Goal: Task Accomplishment & Management: Complete application form

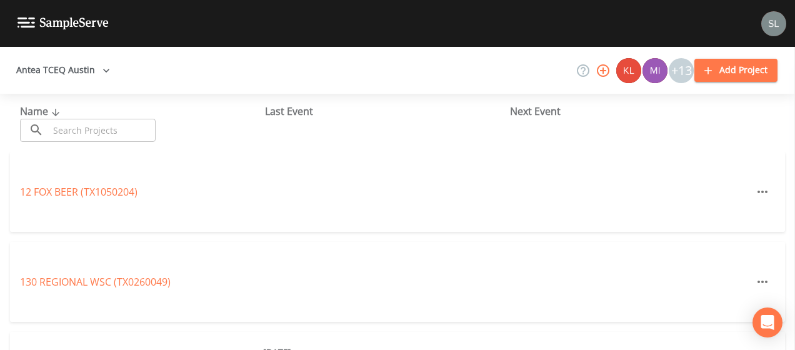
click at [141, 124] on input "text" at bounding box center [102, 130] width 107 height 23
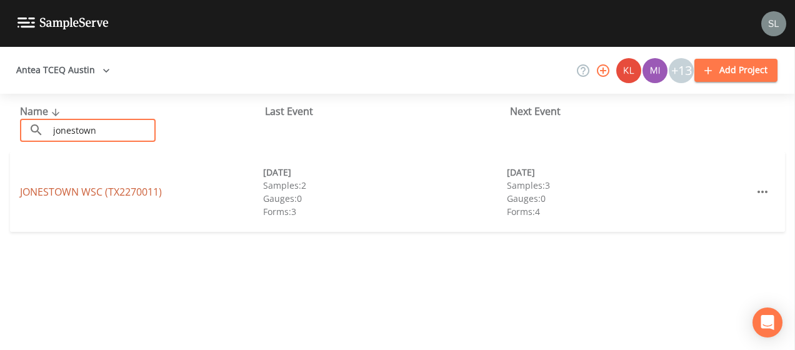
type input "jonestown"
click at [66, 195] on link "JONESTOWN WSC (TX2270011)" at bounding box center [91, 192] width 142 height 14
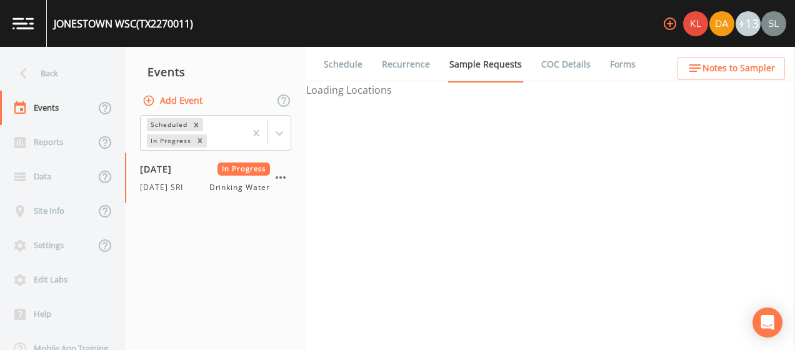
click at [608, 64] on link "Forms" at bounding box center [622, 64] width 29 height 35
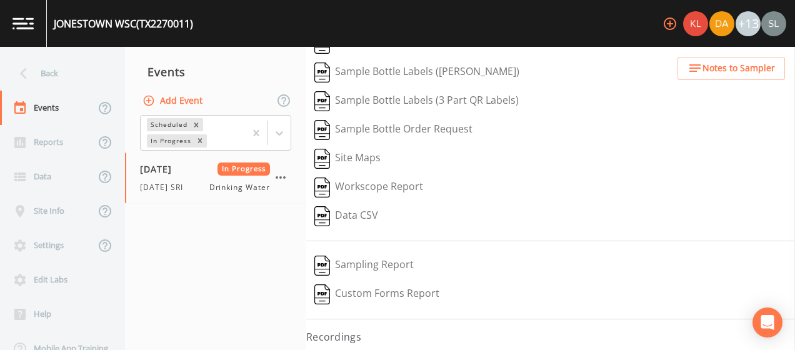
scroll to position [99, 0]
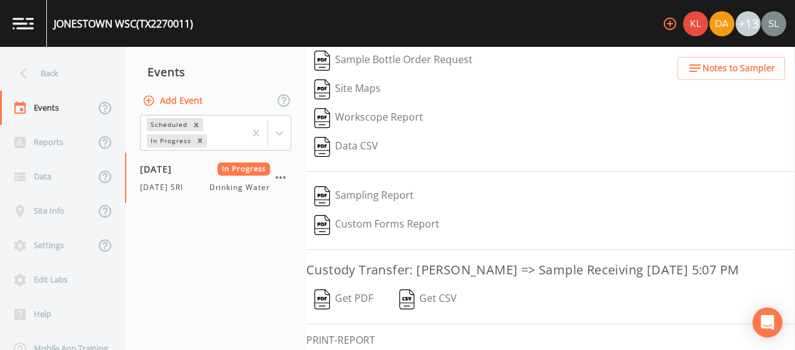
scroll to position [237, 0]
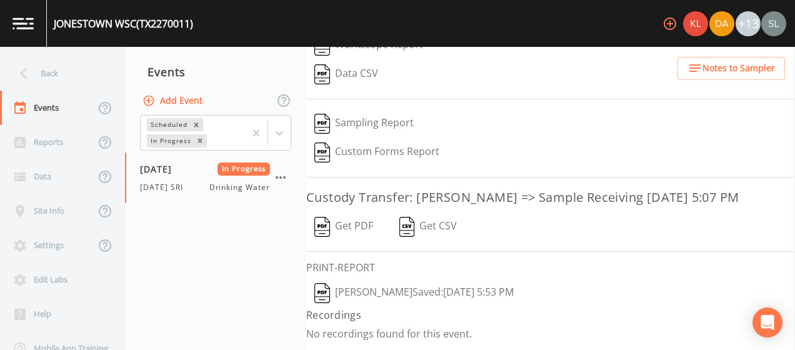
click at [439, 285] on button "Sloan Rigamonti  Saved: August 11, 2025 5:53 PM" at bounding box center [414, 293] width 216 height 29
click at [337, 219] on button "Get PDF" at bounding box center [343, 226] width 75 height 29
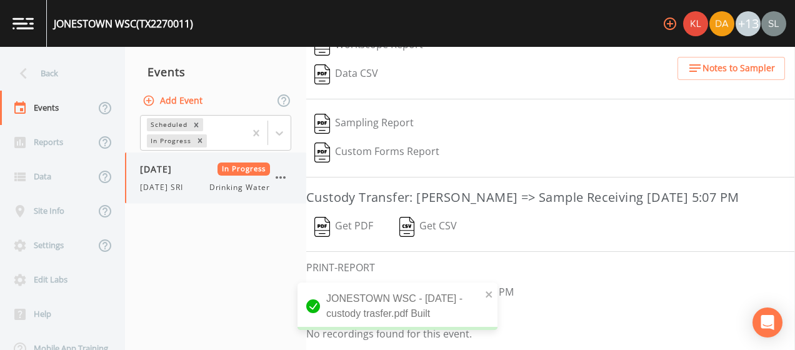
click at [281, 179] on icon "button" at bounding box center [280, 177] width 15 height 15
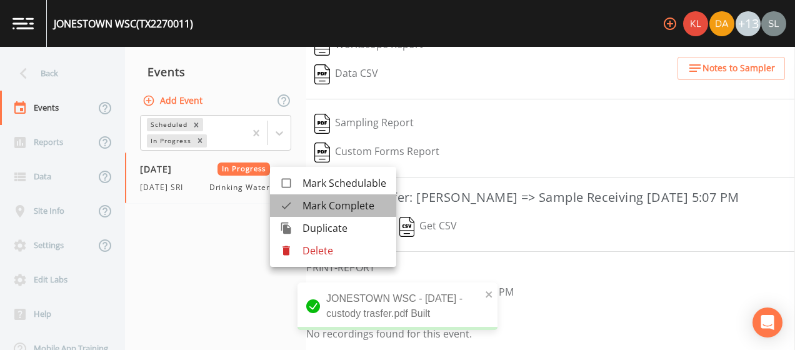
click at [310, 201] on span "Mark Complete" at bounding box center [344, 205] width 84 height 15
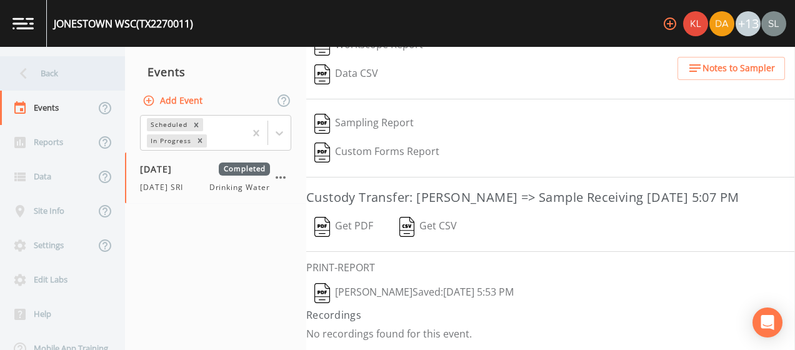
click at [41, 65] on div "Back" at bounding box center [56, 73] width 112 height 34
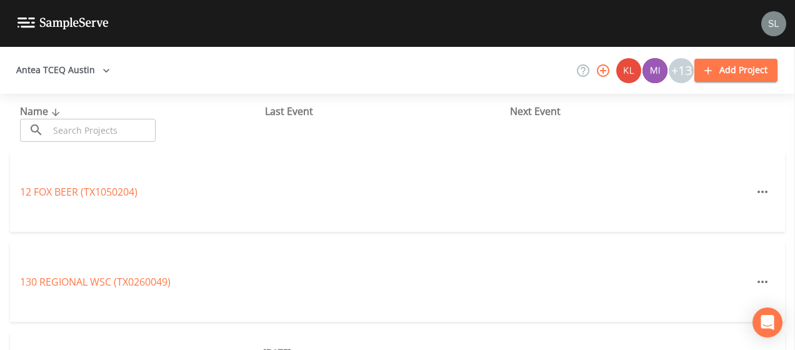
click at [92, 125] on input "text" at bounding box center [102, 130] width 107 height 23
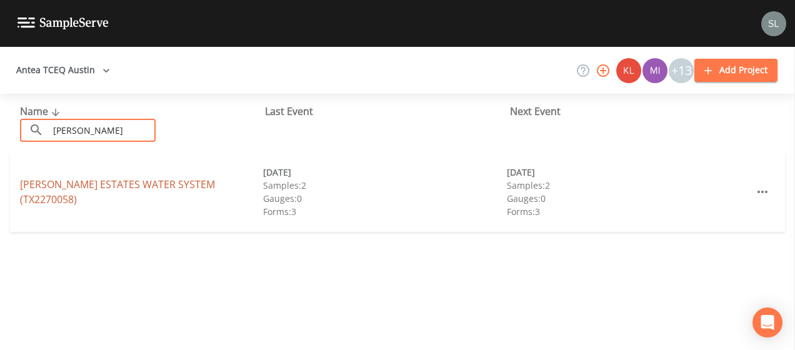
type input "draper"
click at [59, 192] on link "DRAPER ESTATES WATER SYSTEM (TX2270058)" at bounding box center [117, 191] width 195 height 29
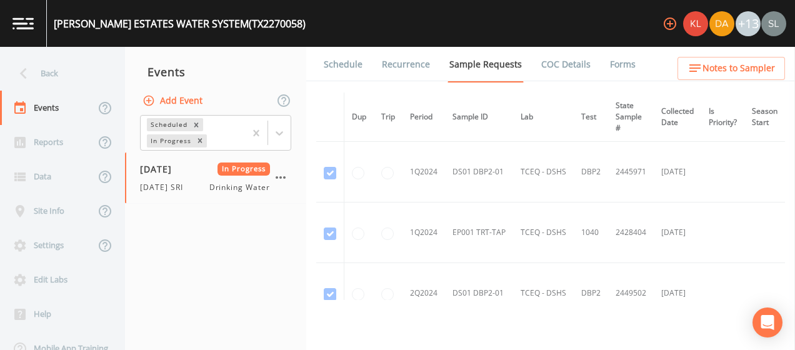
click at [611, 62] on link "Forms" at bounding box center [622, 64] width 29 height 35
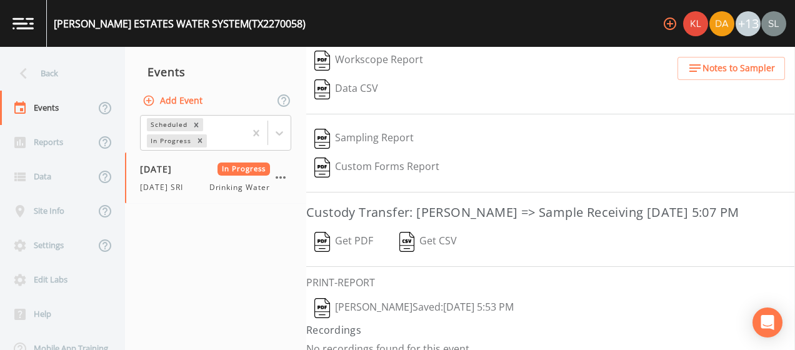
scroll to position [237, 0]
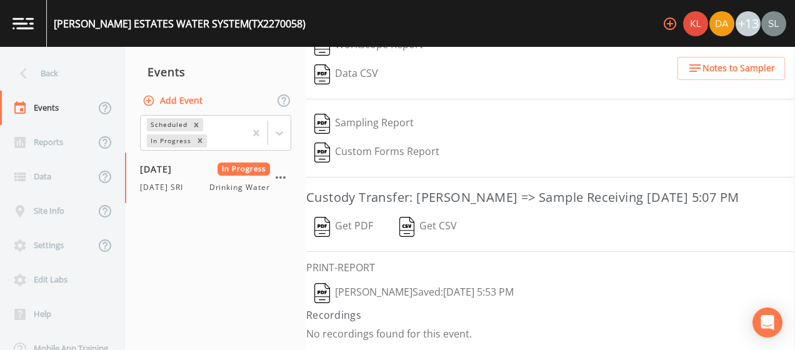
click at [414, 292] on button "Sloan Rigamonti  Saved: August 11, 2025 5:53 PM" at bounding box center [414, 293] width 216 height 29
click at [364, 224] on button "Get PDF" at bounding box center [343, 226] width 75 height 29
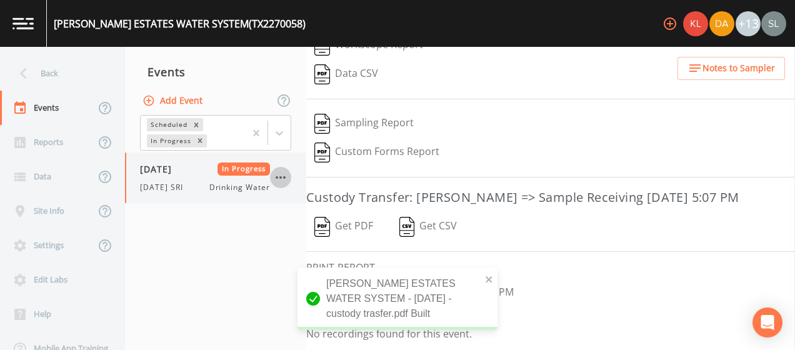
click at [279, 179] on icon "button" at bounding box center [280, 177] width 15 height 15
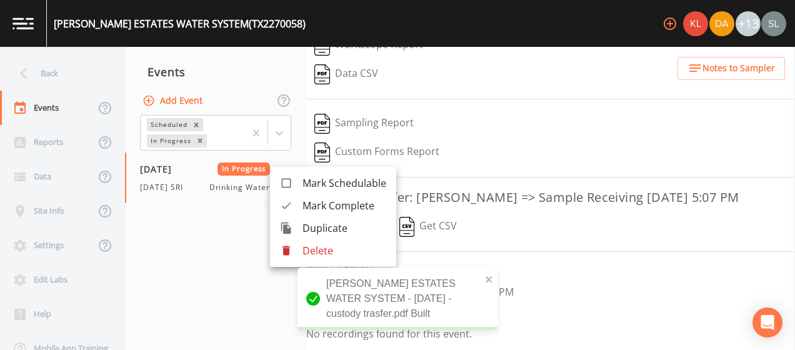
click at [319, 201] on span "Mark Complete" at bounding box center [344, 205] width 84 height 15
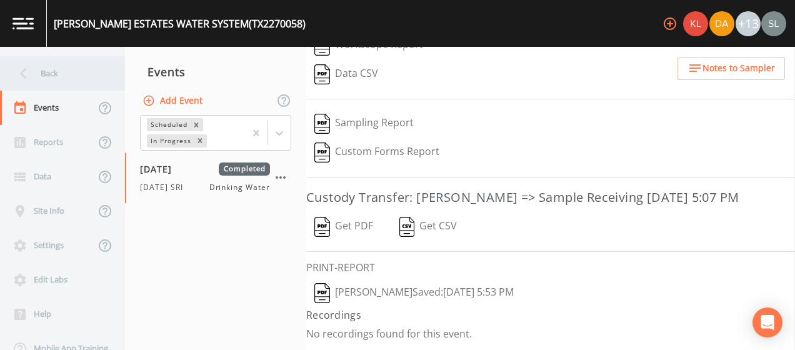
click at [69, 79] on div "Back" at bounding box center [56, 73] width 112 height 34
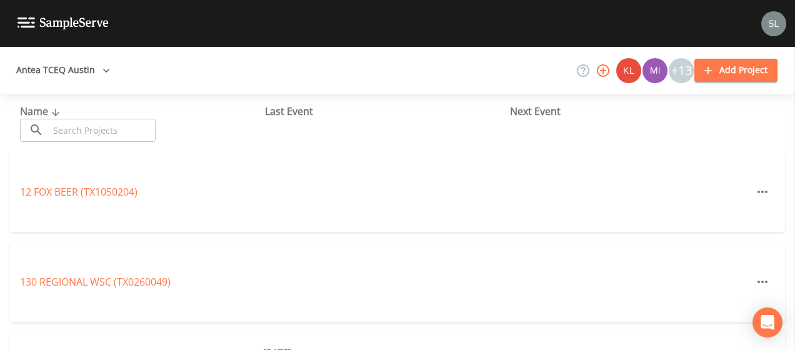
click at [102, 137] on input "text" at bounding box center [102, 130] width 107 height 23
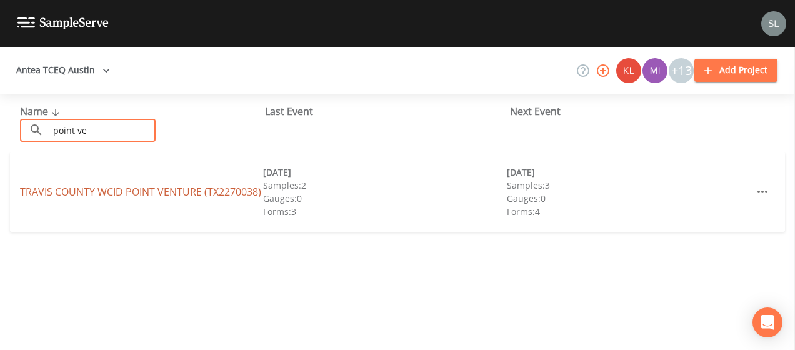
type input "point ve"
click at [64, 195] on link "TRAVIS COUNTY WCID POINT VENTURE (TX2270038)" at bounding box center [140, 192] width 241 height 14
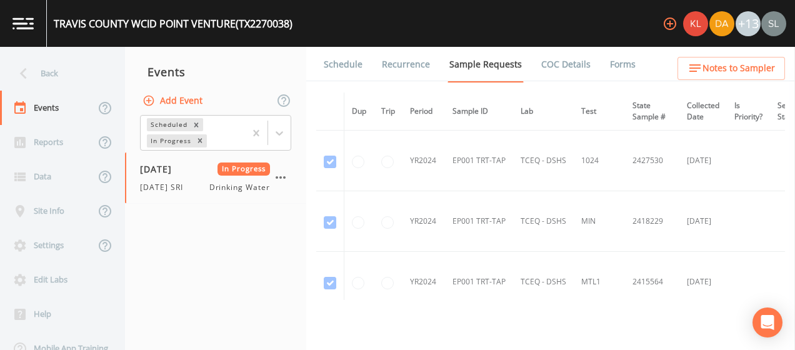
click at [618, 64] on link "Forms" at bounding box center [622, 64] width 29 height 35
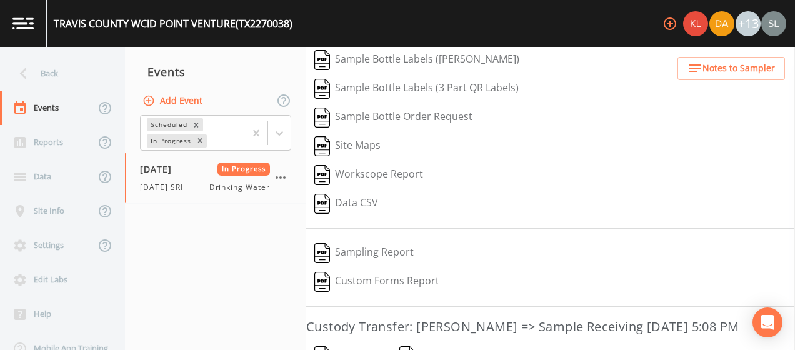
scroll to position [266, 0]
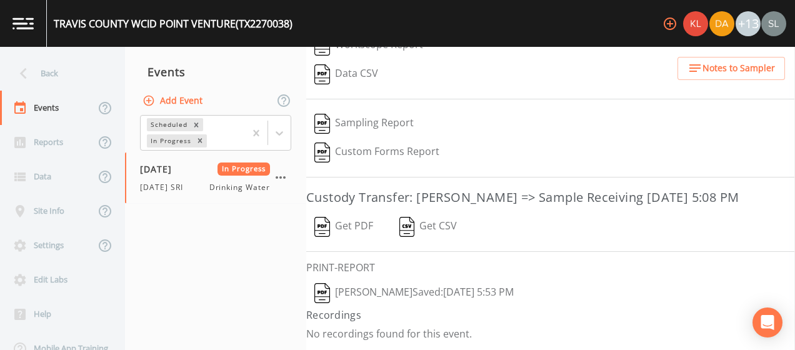
click at [405, 289] on button "Sloan Rigamonti  Saved: August 11, 2025 5:53 PM" at bounding box center [414, 293] width 216 height 29
click at [354, 230] on button "Get PDF" at bounding box center [343, 226] width 75 height 29
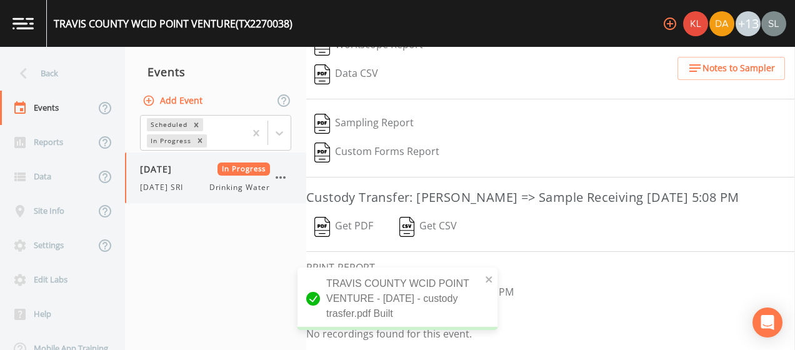
click at [283, 174] on icon "button" at bounding box center [280, 177] width 15 height 15
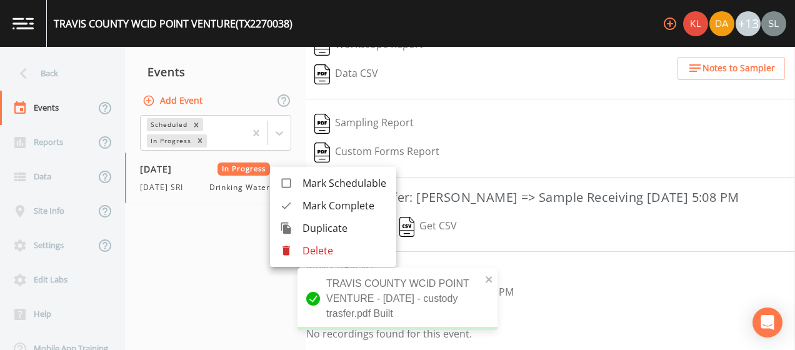
click at [327, 207] on span "Mark Complete" at bounding box center [344, 205] width 84 height 15
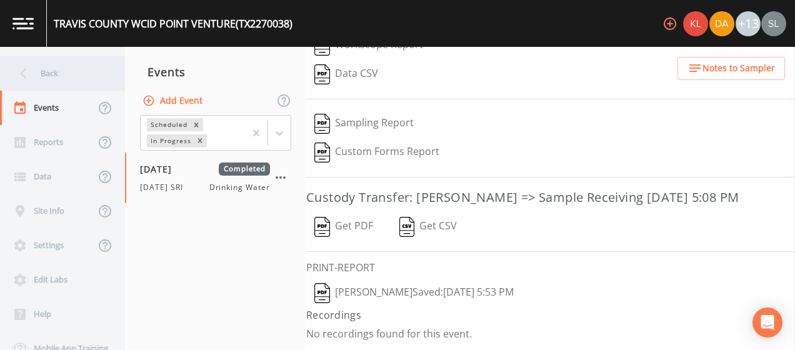
click at [40, 62] on div "Back" at bounding box center [56, 73] width 112 height 34
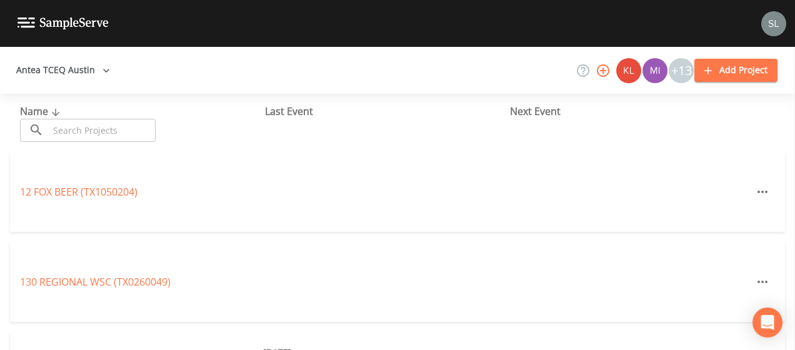
click at [126, 127] on input "text" at bounding box center [102, 130] width 107 height 23
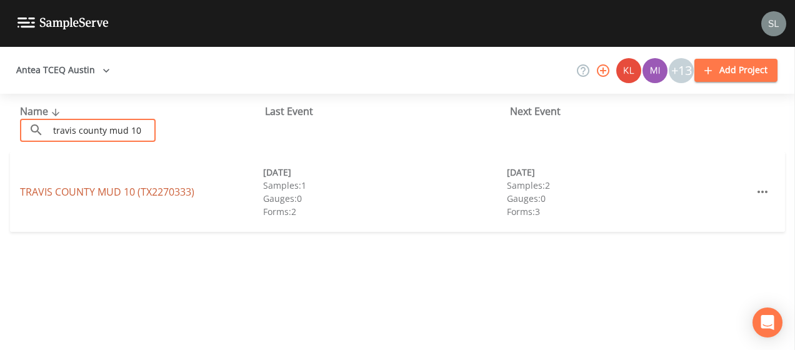
type input "travis county mud 10"
click at [52, 187] on link "TRAVIS COUNTY MUD 10 (TX2270333)" at bounding box center [107, 192] width 174 height 14
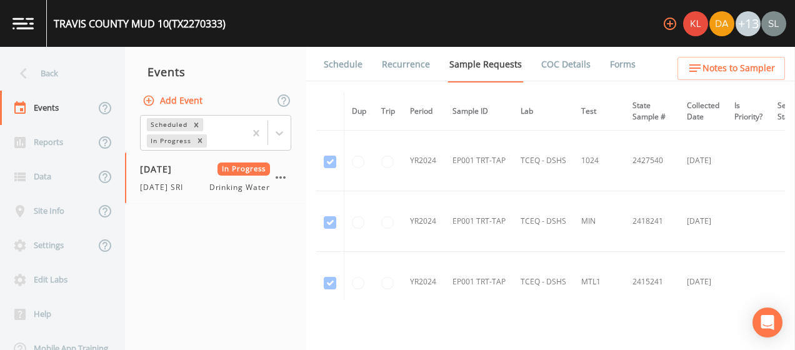
click at [610, 64] on link "Forms" at bounding box center [622, 64] width 29 height 35
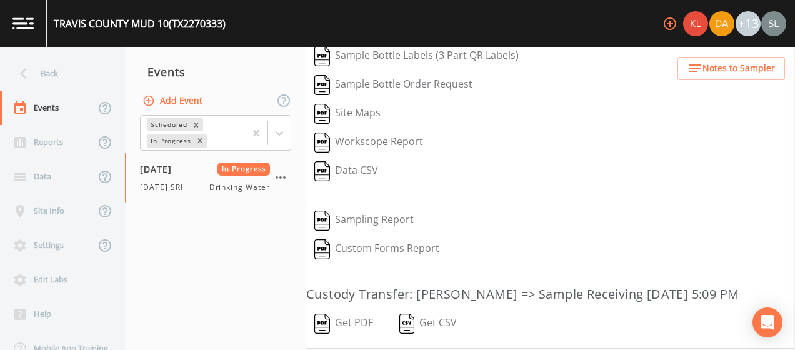
scroll to position [221, 0]
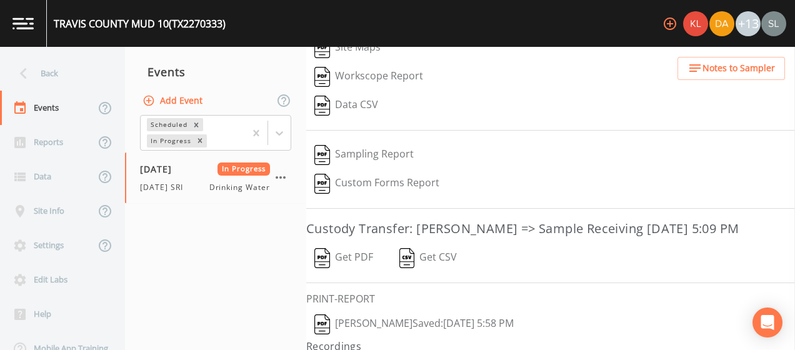
click at [431, 330] on button "Sloan Rigamonti  Saved: August 11, 2025 5:58 PM" at bounding box center [414, 324] width 216 height 29
click at [349, 264] on button "Get PDF" at bounding box center [343, 258] width 75 height 29
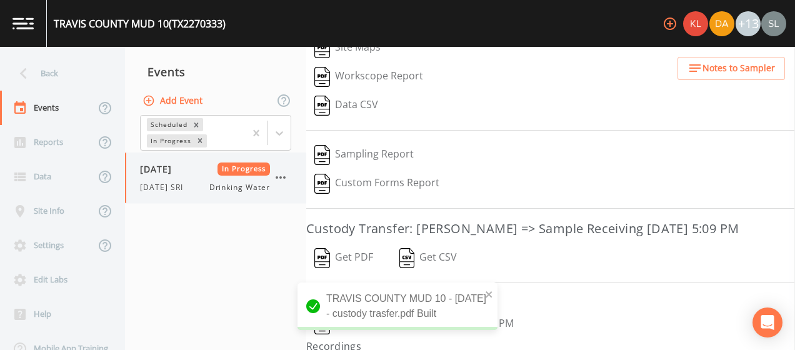
click at [285, 176] on icon "button" at bounding box center [280, 177] width 15 height 15
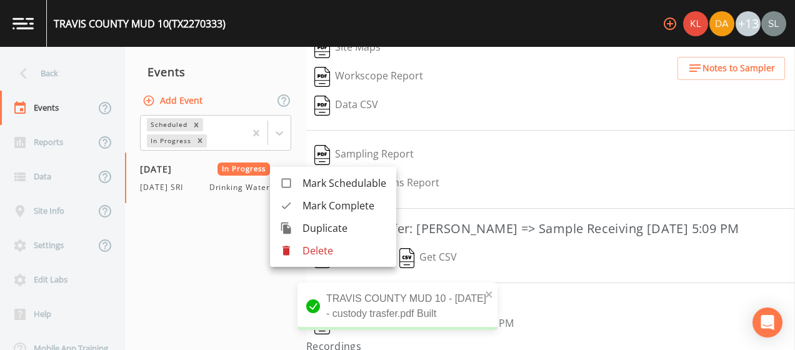
click at [316, 200] on span "Mark Complete" at bounding box center [344, 205] width 84 height 15
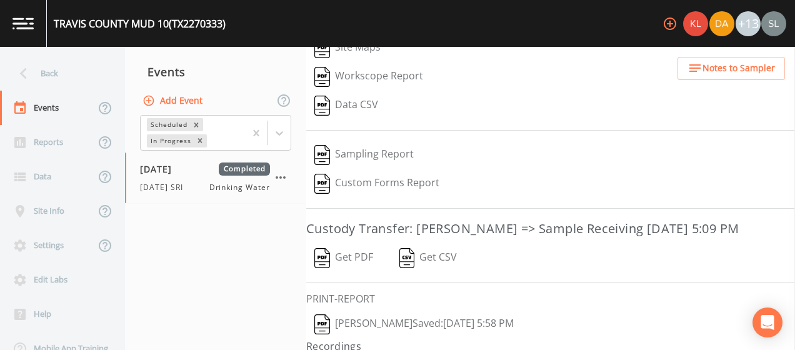
click at [72, 76] on div "Back" at bounding box center [56, 73] width 112 height 34
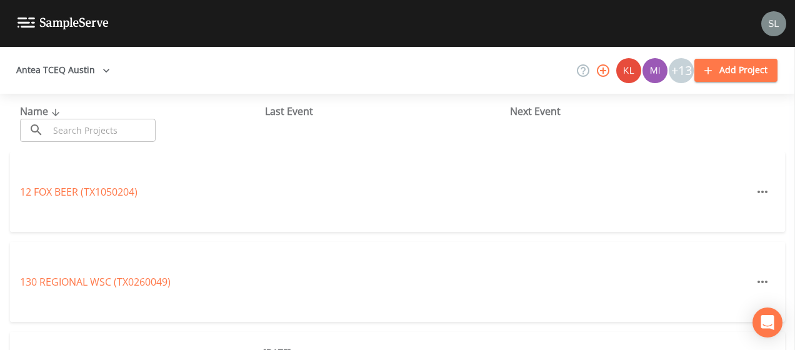
click at [111, 136] on input "text" at bounding box center [102, 130] width 107 height 23
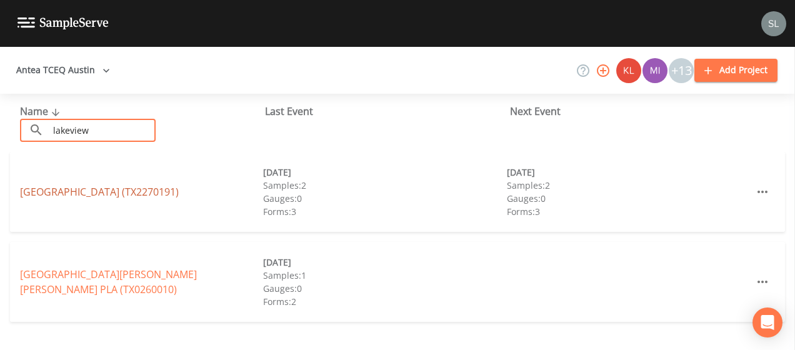
type input "lakeview"
click at [61, 195] on link "LAKEVIEW HILLS WSC (TX2270191)" at bounding box center [99, 192] width 159 height 14
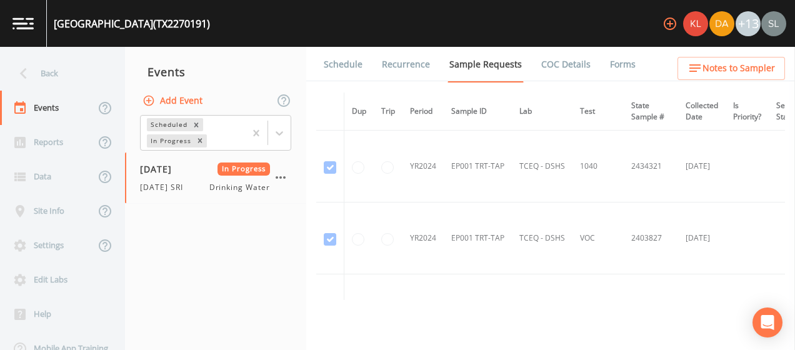
click at [608, 71] on link "Forms" at bounding box center [622, 64] width 29 height 35
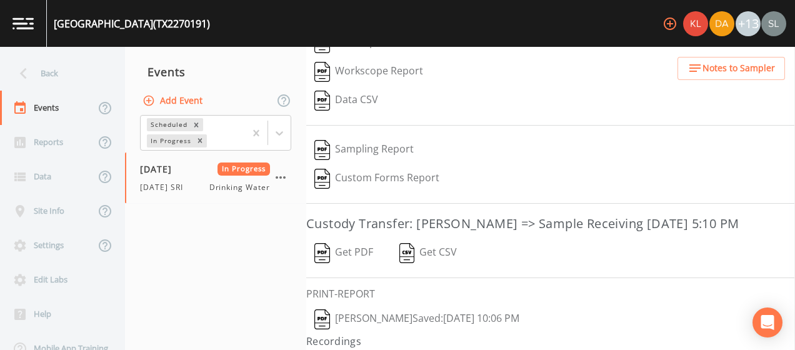
scroll to position [237, 0]
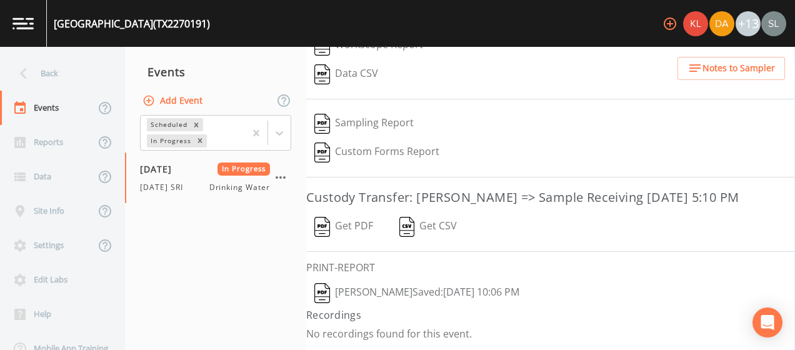
click at [417, 295] on button "Sloan Rigamonti  Saved: August 11, 2025 10:06 PM" at bounding box center [416, 293] width 221 height 29
drag, startPoint x: 345, startPoint y: 222, endPoint x: 339, endPoint y: 227, distance: 7.5
click at [345, 222] on button "Get PDF" at bounding box center [343, 226] width 75 height 29
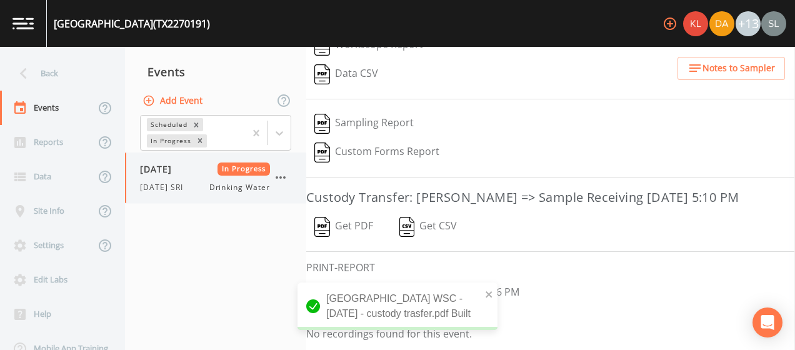
click at [282, 179] on icon "button" at bounding box center [280, 177] width 15 height 15
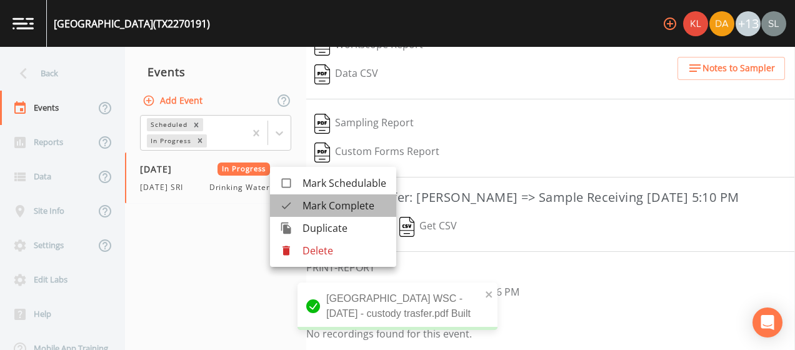
click at [307, 198] on span "Mark Complete" at bounding box center [344, 205] width 84 height 15
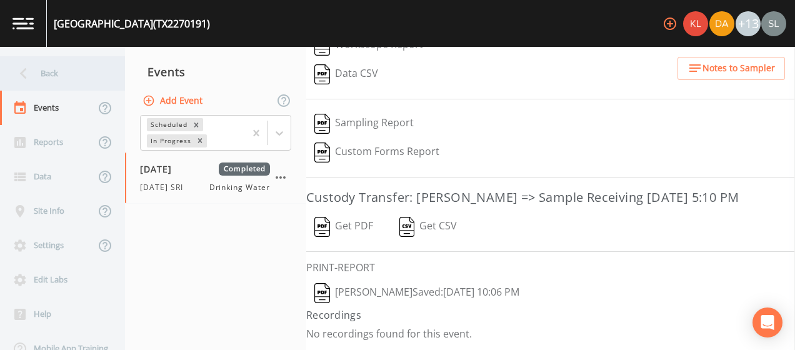
click at [90, 61] on div "Back" at bounding box center [56, 73] width 112 height 34
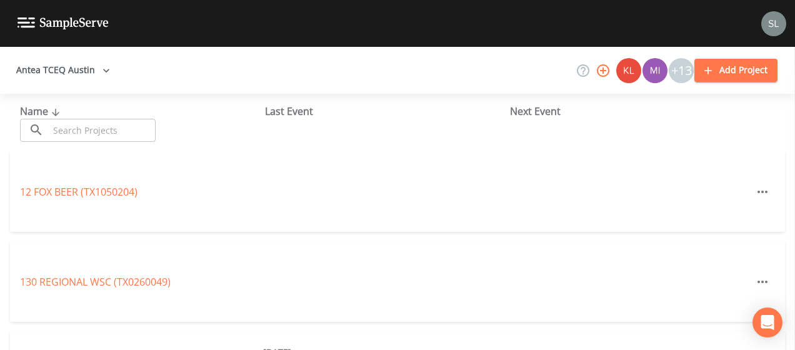
click at [116, 134] on input "text" at bounding box center [102, 130] width 107 height 23
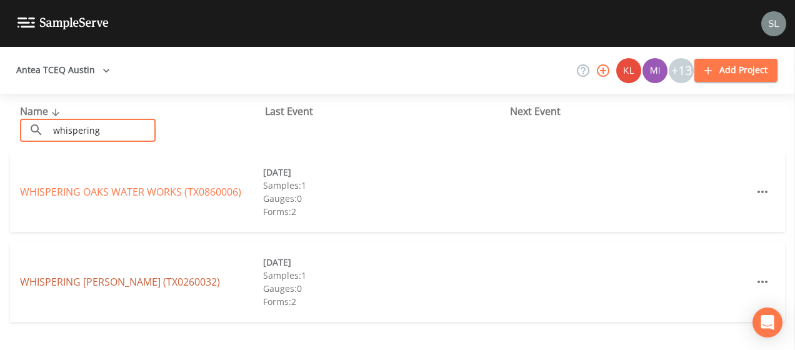
type input "whispering"
click at [119, 284] on link "WHISPERING WOODS (TX0260032)" at bounding box center [120, 282] width 200 height 14
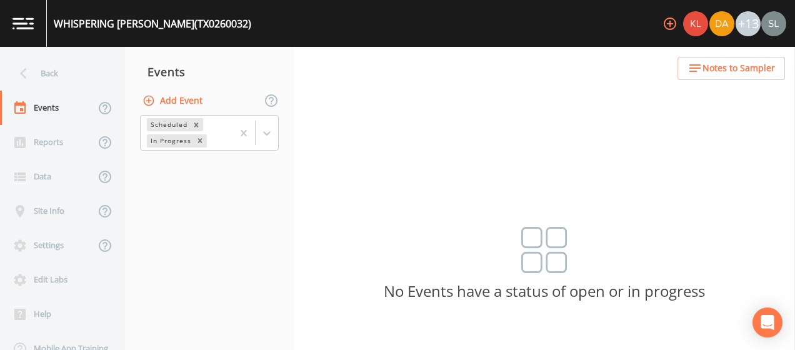
click at [191, 101] on button "Add Event" at bounding box center [173, 100] width 67 height 23
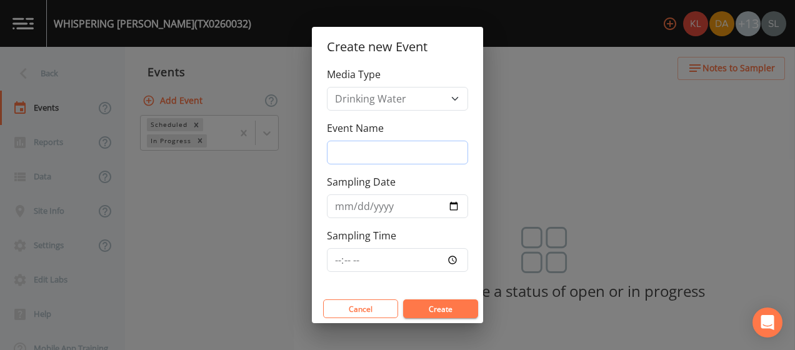
click at [412, 156] on input "Event Name" at bounding box center [397, 153] width 141 height 24
type input "h"
click at [452, 310] on button "Create" at bounding box center [440, 308] width 75 height 19
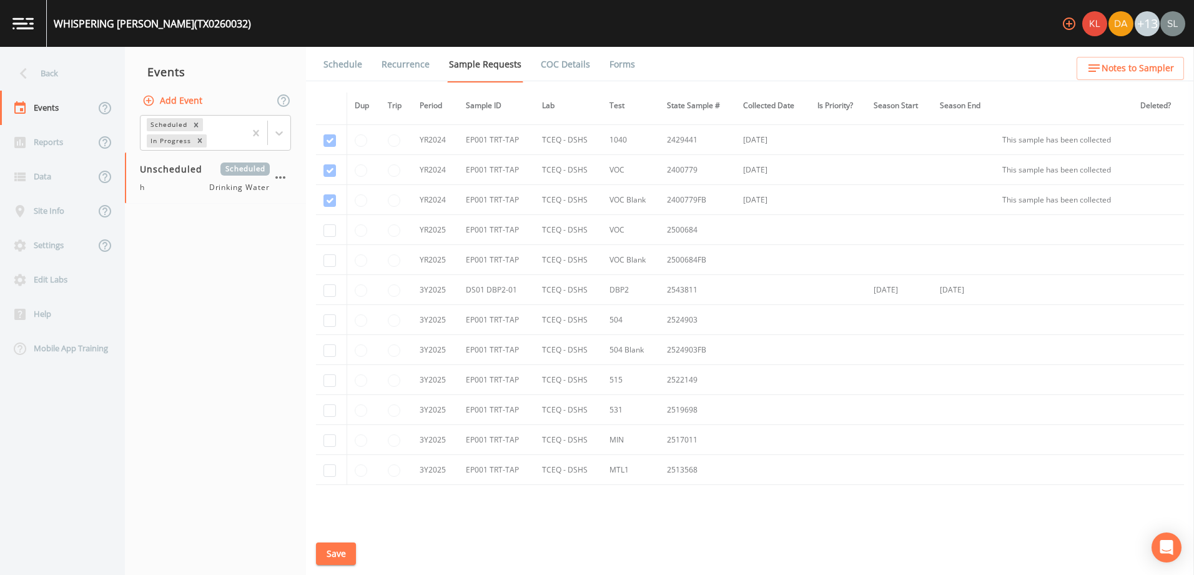
scroll to position [169, 0]
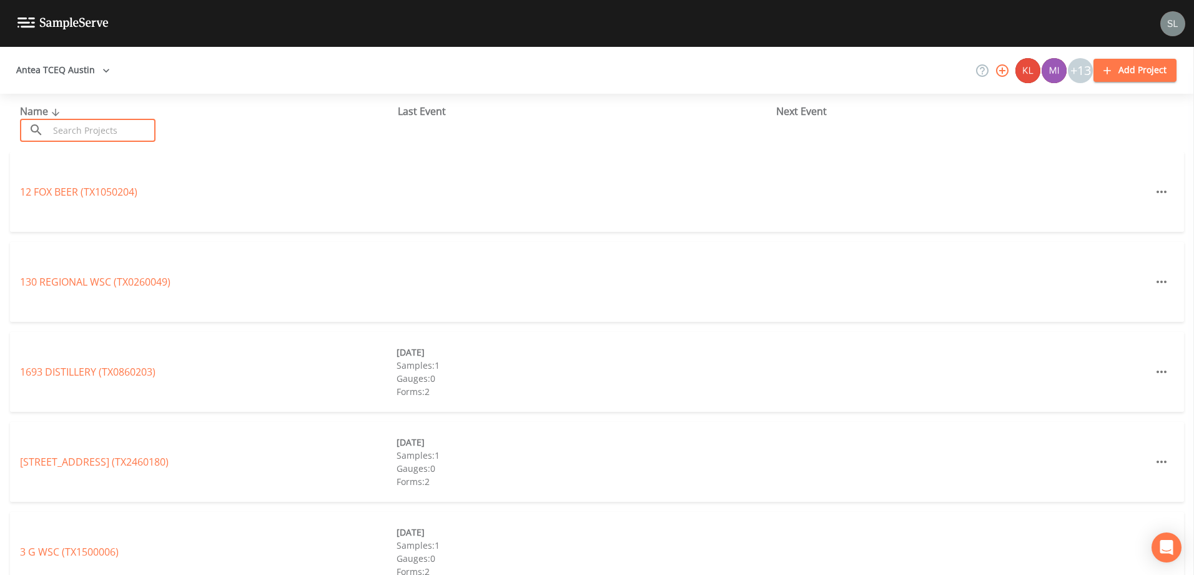
click at [102, 129] on input "text" at bounding box center [102, 130] width 107 height 23
click at [101, 129] on input "text" at bounding box center [102, 130] width 107 height 23
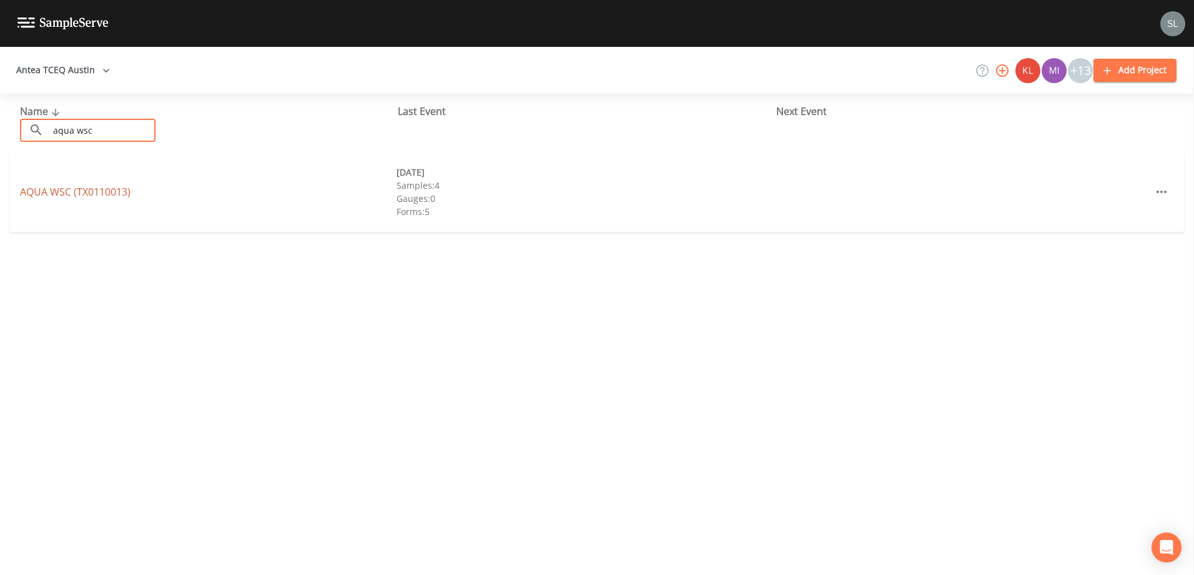
type input "aqua wsc"
click at [45, 188] on link "AQUA WSC (TX0110013)" at bounding box center [75, 192] width 111 height 14
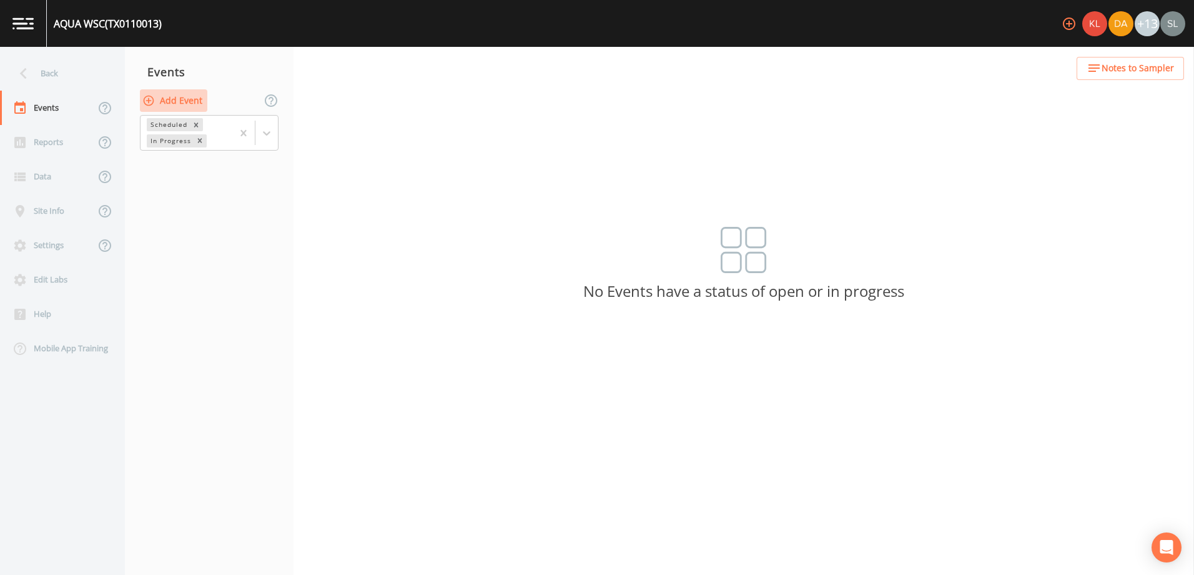
click at [171, 93] on button "Add Event" at bounding box center [173, 100] width 67 height 23
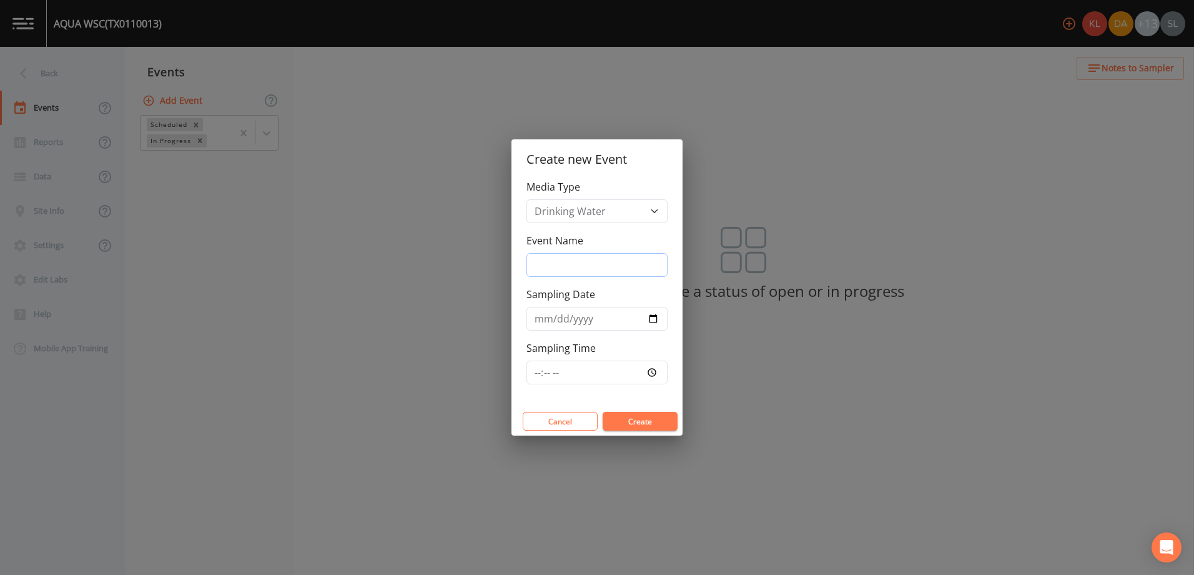
click at [659, 266] on input "Event Name" at bounding box center [597, 265] width 141 height 24
drag, startPoint x: 628, startPoint y: 268, endPoint x: 512, endPoint y: 257, distance: 117.4
click at [511, 254] on div "Create new Event Media Type Drinking Water Event Name [DATE] SRI Sampling Date …" at bounding box center [597, 287] width 1194 height 575
type input "8/12/2025 SRI"
click at [650, 319] on input "Sampling Date" at bounding box center [597, 319] width 141 height 24
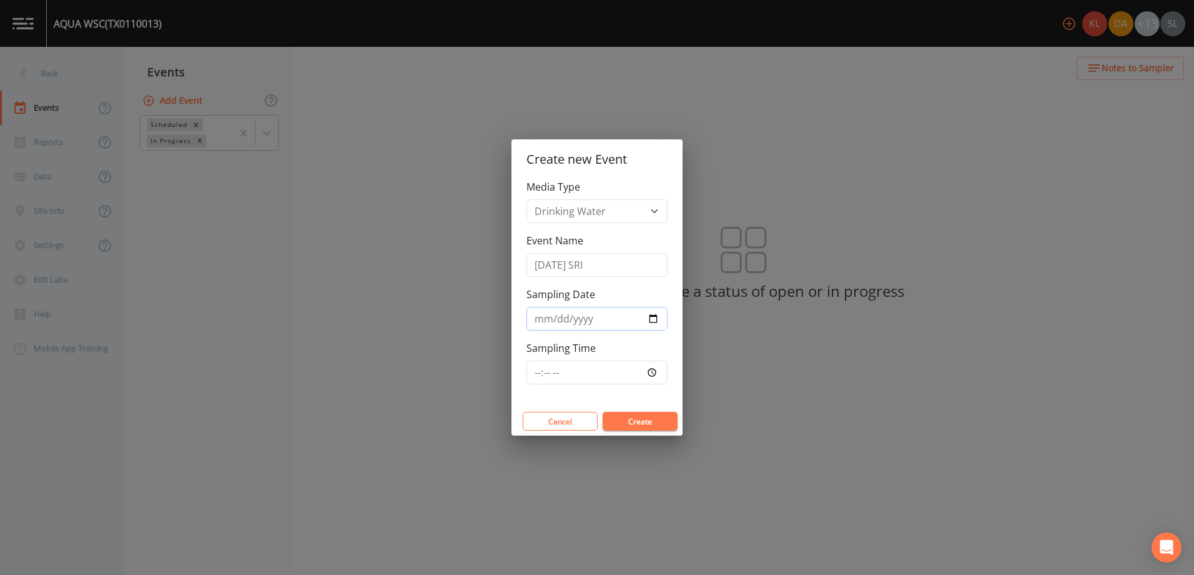
type input "2025-08-12"
click at [652, 422] on button "Create" at bounding box center [640, 421] width 75 height 19
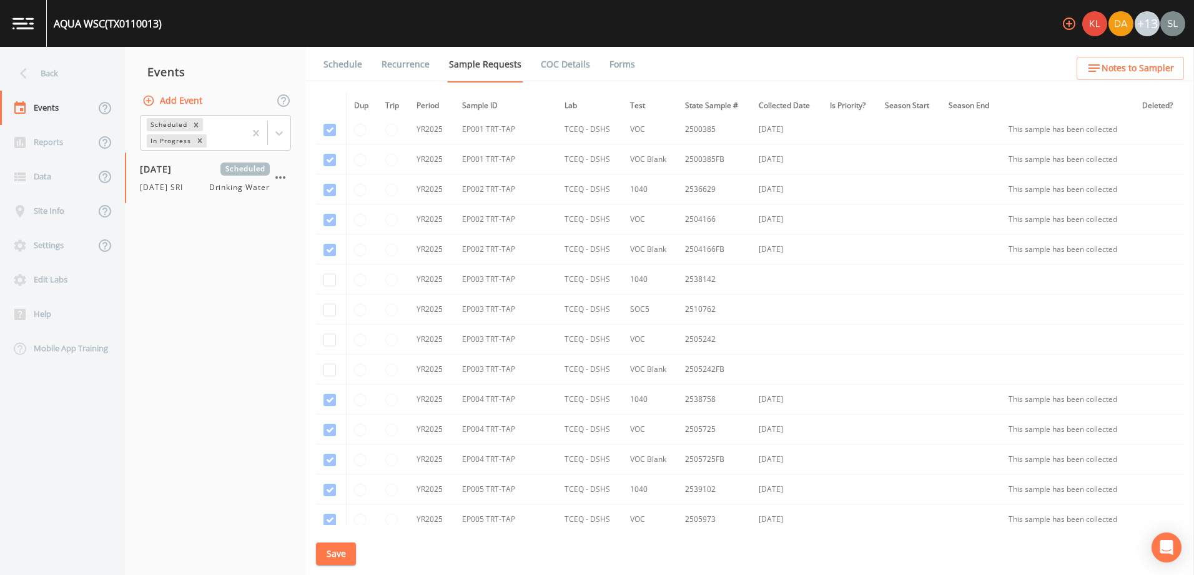
scroll to position [3061, 0]
click at [329, 276] on td at bounding box center [331, 282] width 30 height 30
click at [330, 275] on td at bounding box center [331, 282] width 30 height 30
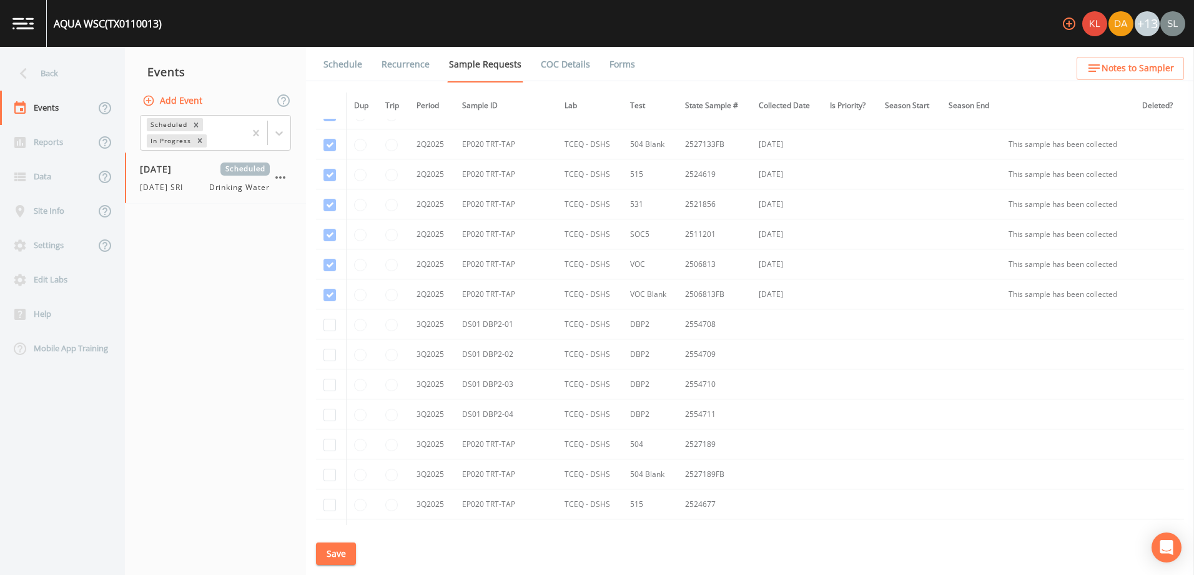
scroll to position [4748, 0]
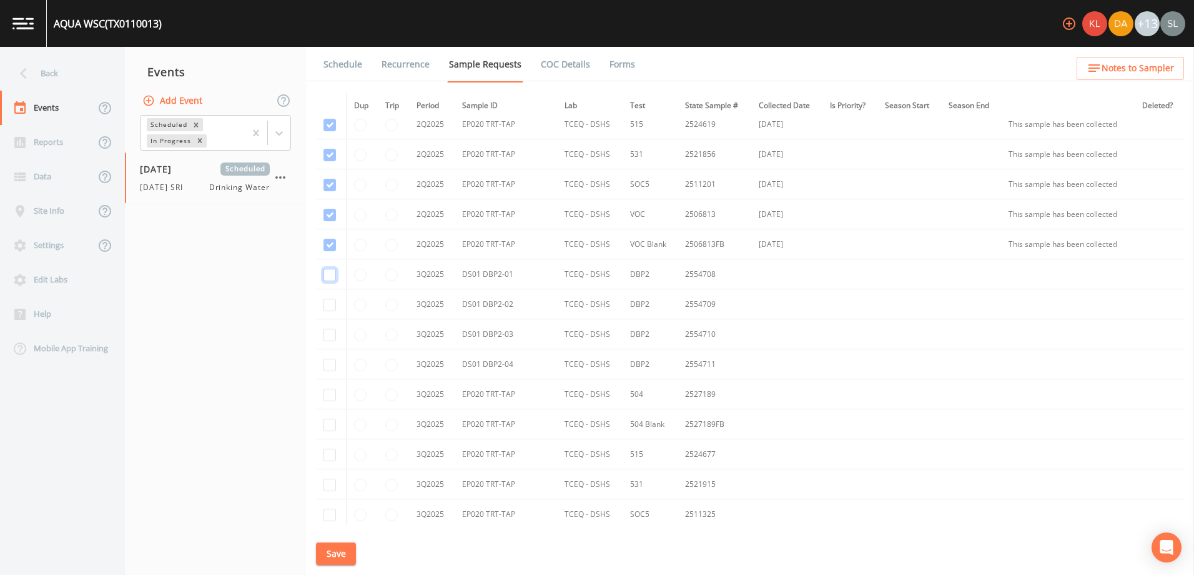
checkbox input "true"
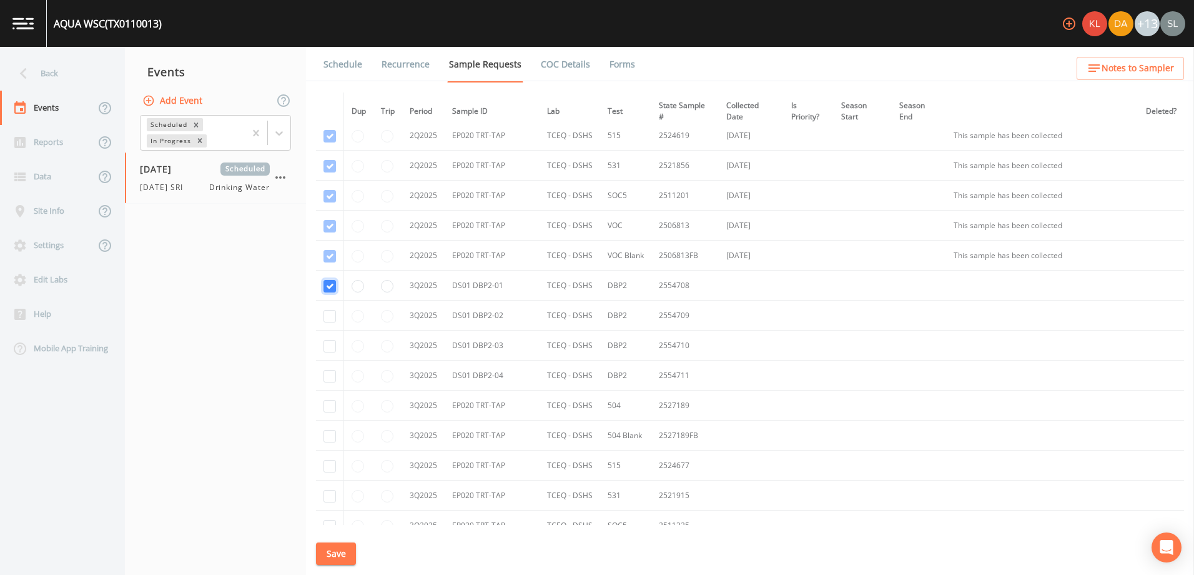
scroll to position [4759, 0]
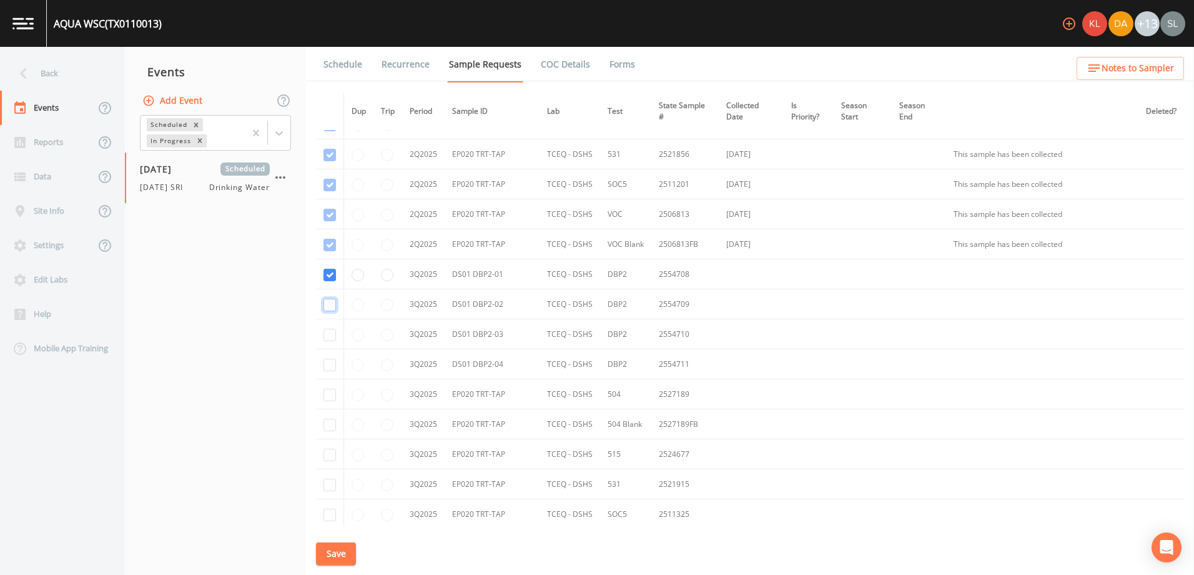
checkbox input "true"
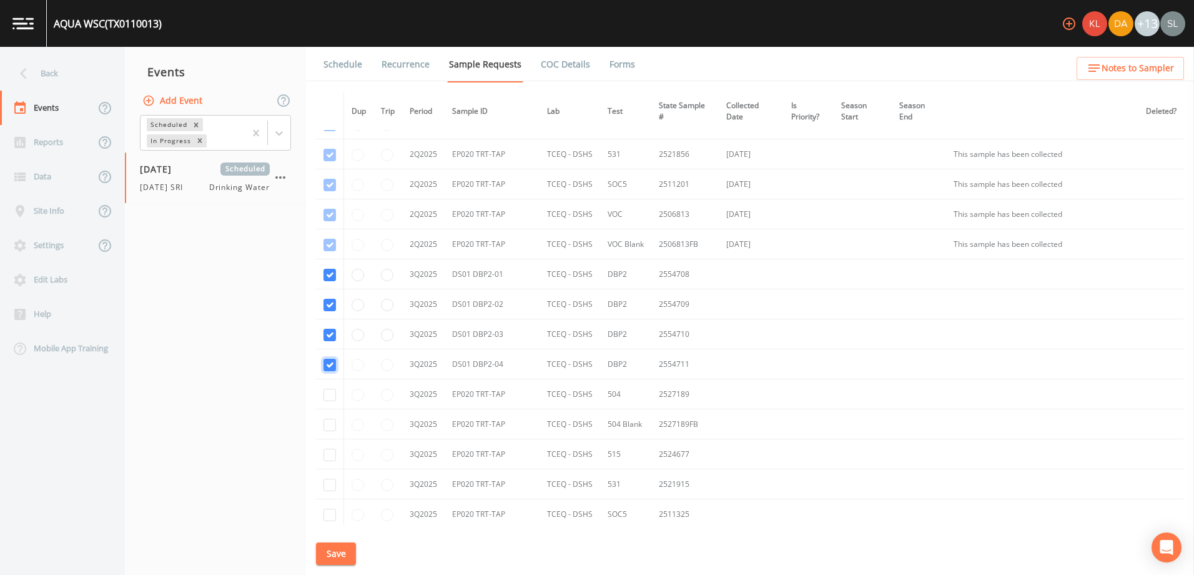
checkbox input "true"
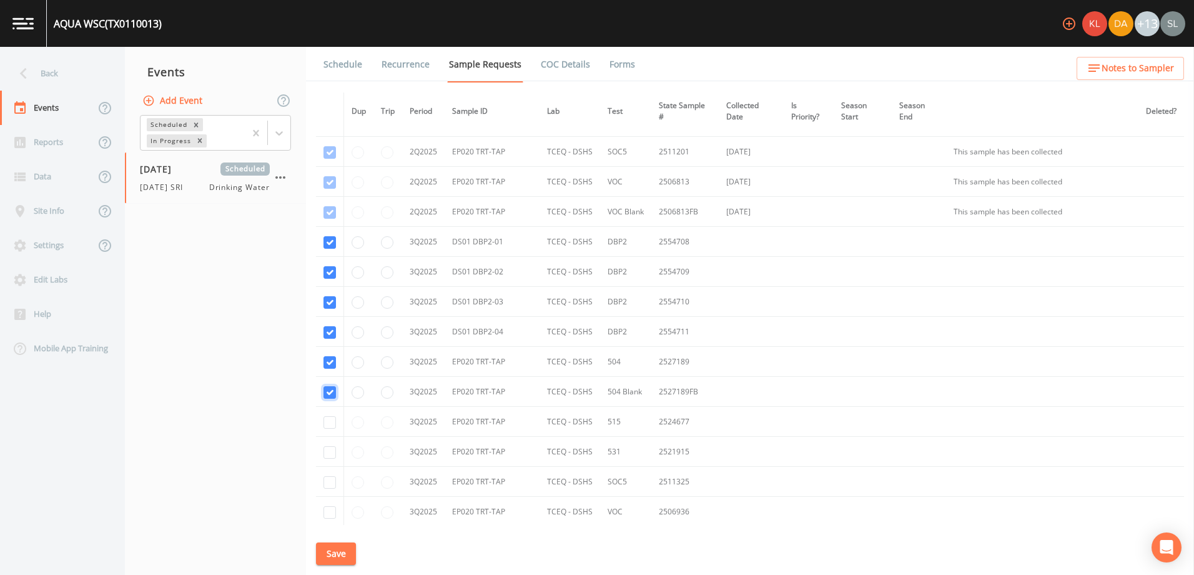
scroll to position [4822, 0]
checkbox input "true"
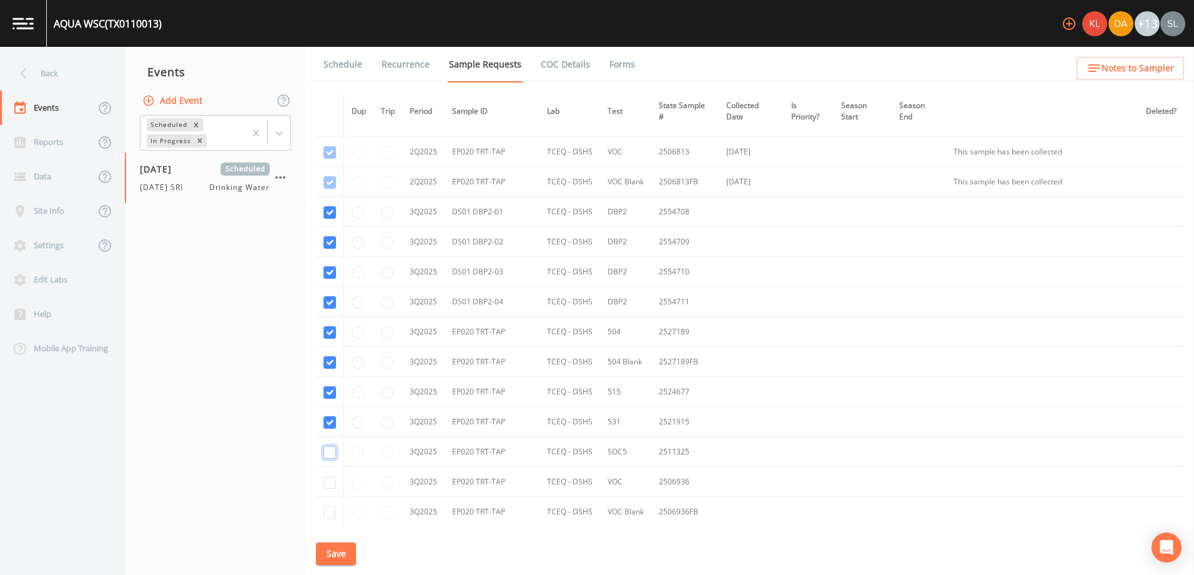
checkbox input "true"
drag, startPoint x: 332, startPoint y: 483, endPoint x: 339, endPoint y: 482, distance: 6.9
checkbox input "true"
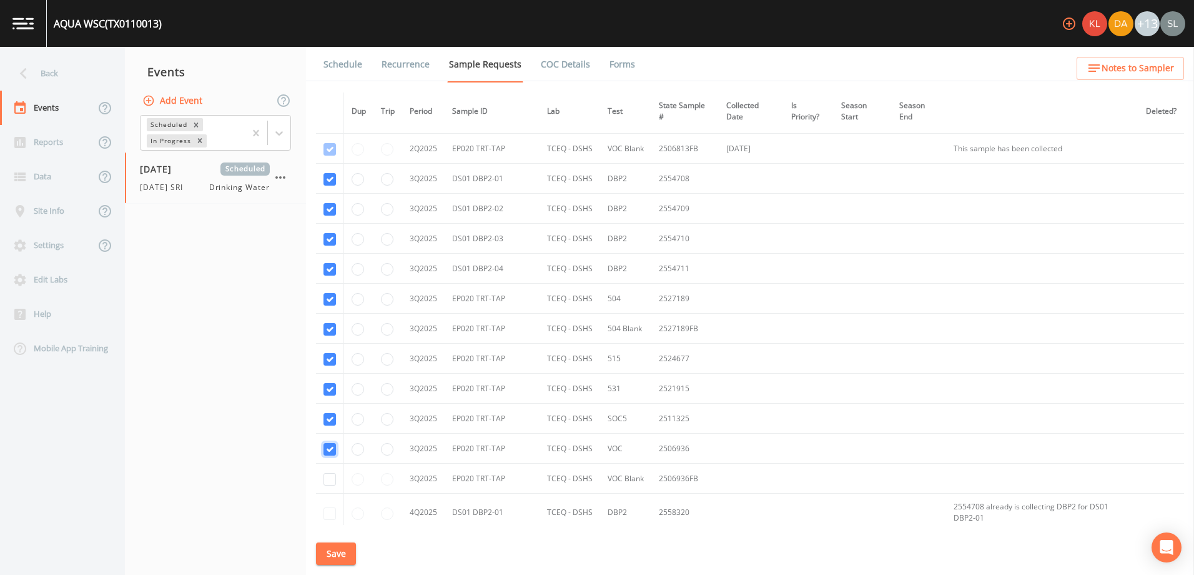
scroll to position [4884, 0]
checkbox input "true"
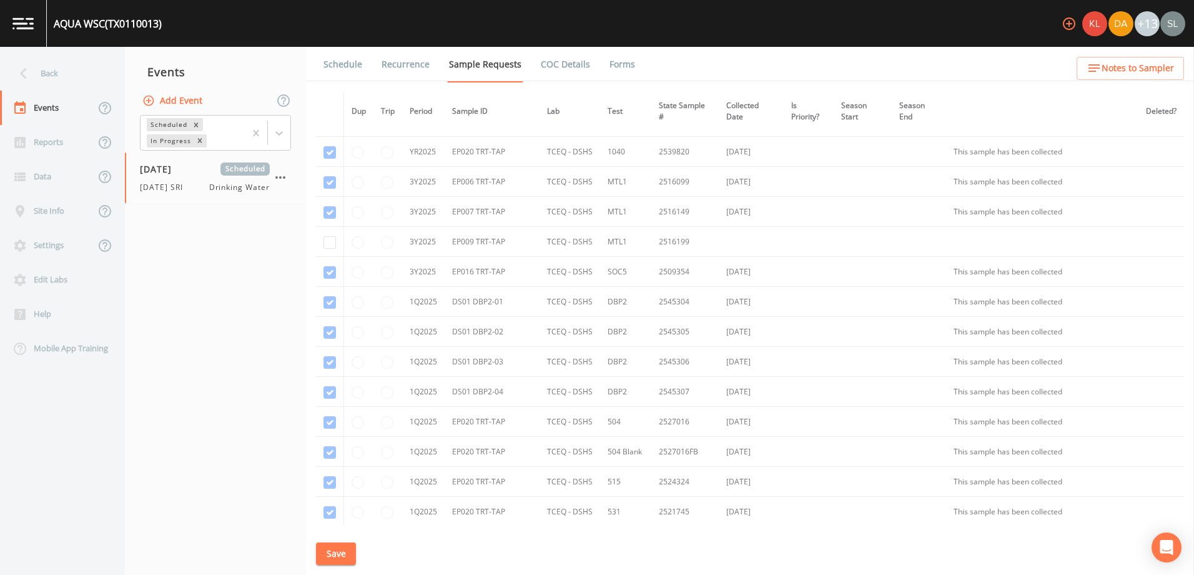
scroll to position [3947, 0]
click at [329, 367] on input "checkbox" at bounding box center [330, 367] width 12 height 12
checkbox input "true"
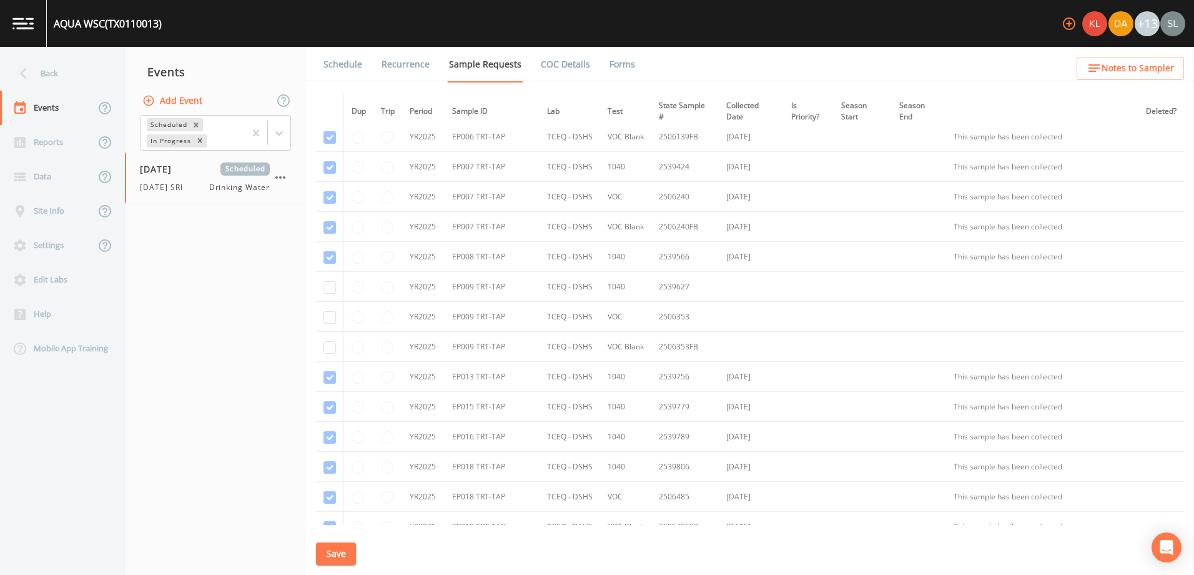
scroll to position [3572, 0]
drag, startPoint x: 330, startPoint y: 292, endPoint x: 334, endPoint y: 303, distance: 11.3
checkbox input "true"
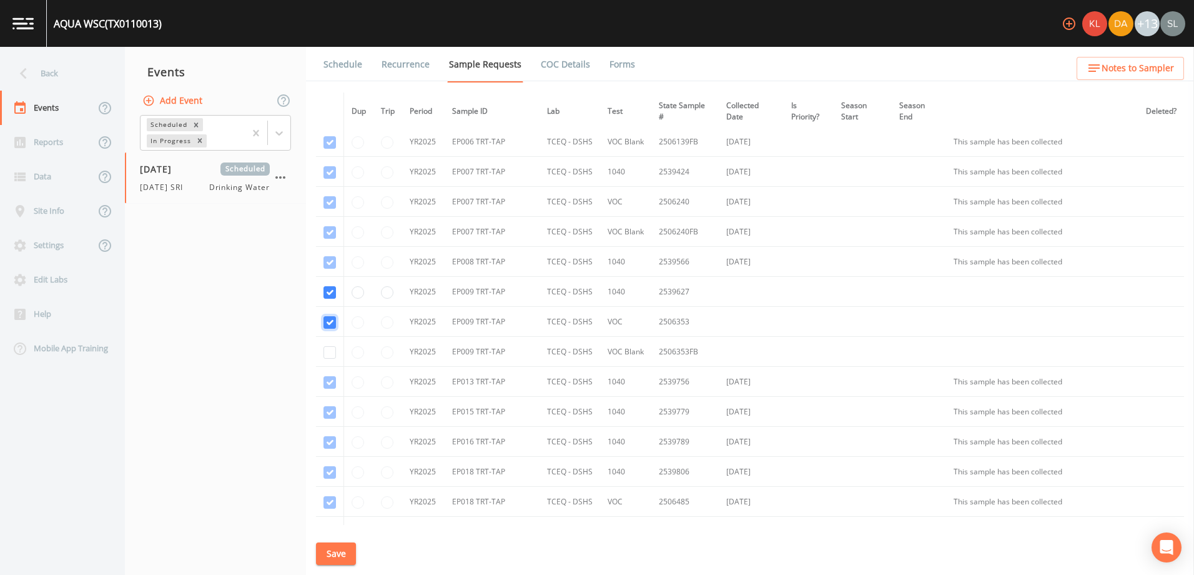
checkbox input "true"
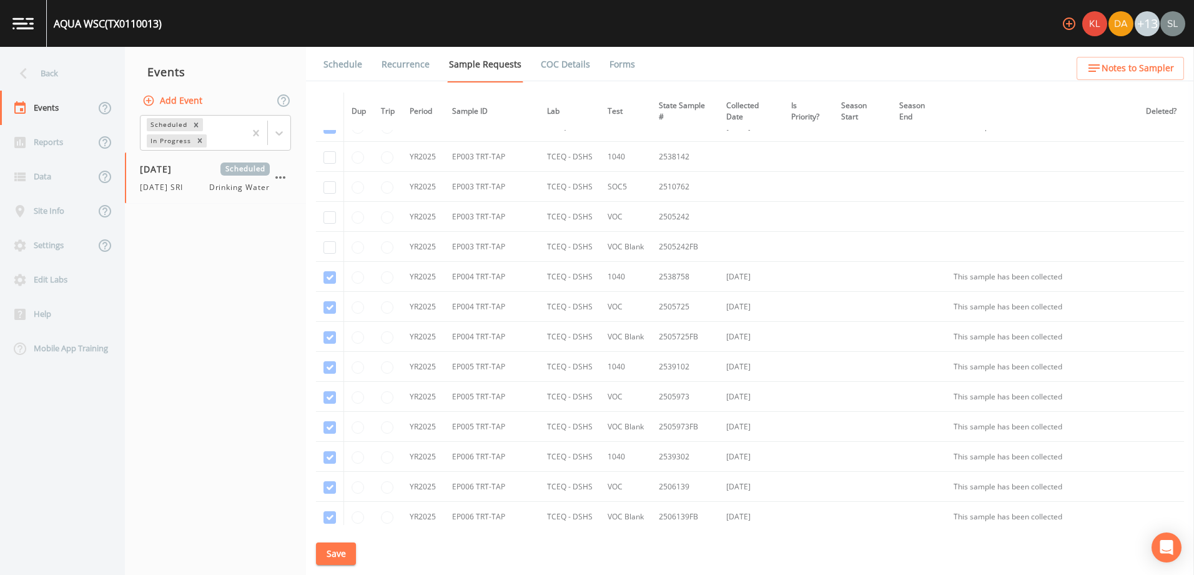
scroll to position [3072, 0]
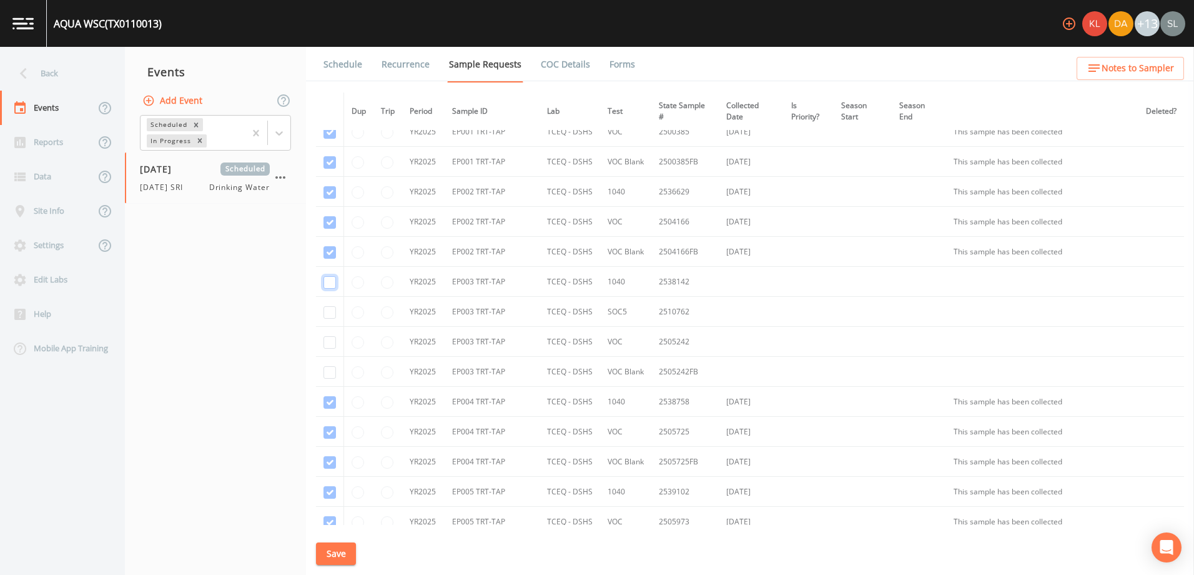
checkbox input "true"
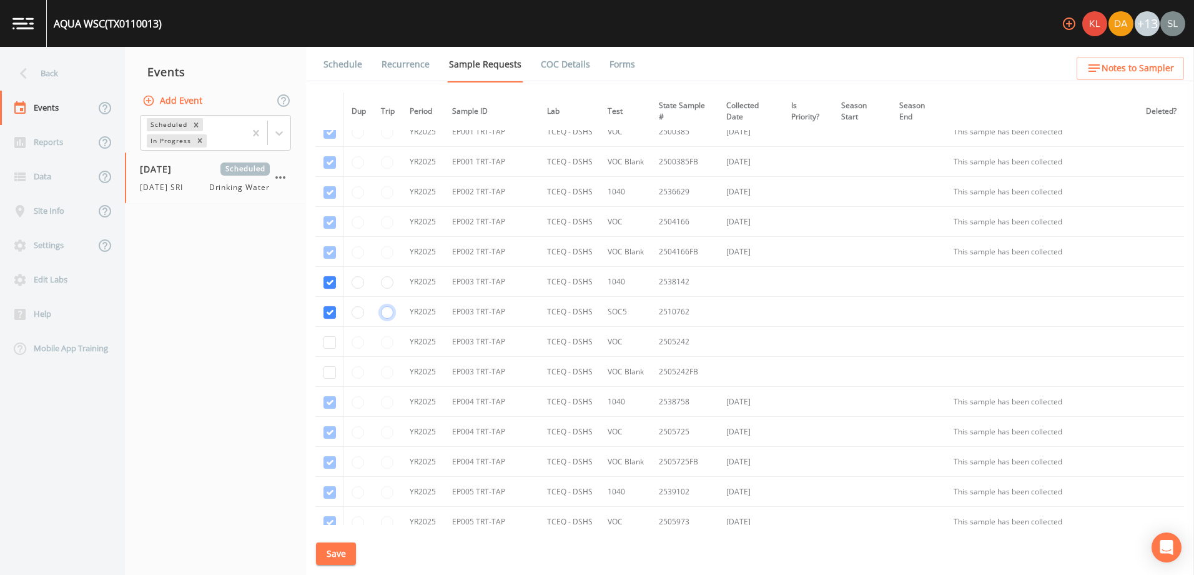
radio input "true"
checkbox input "true"
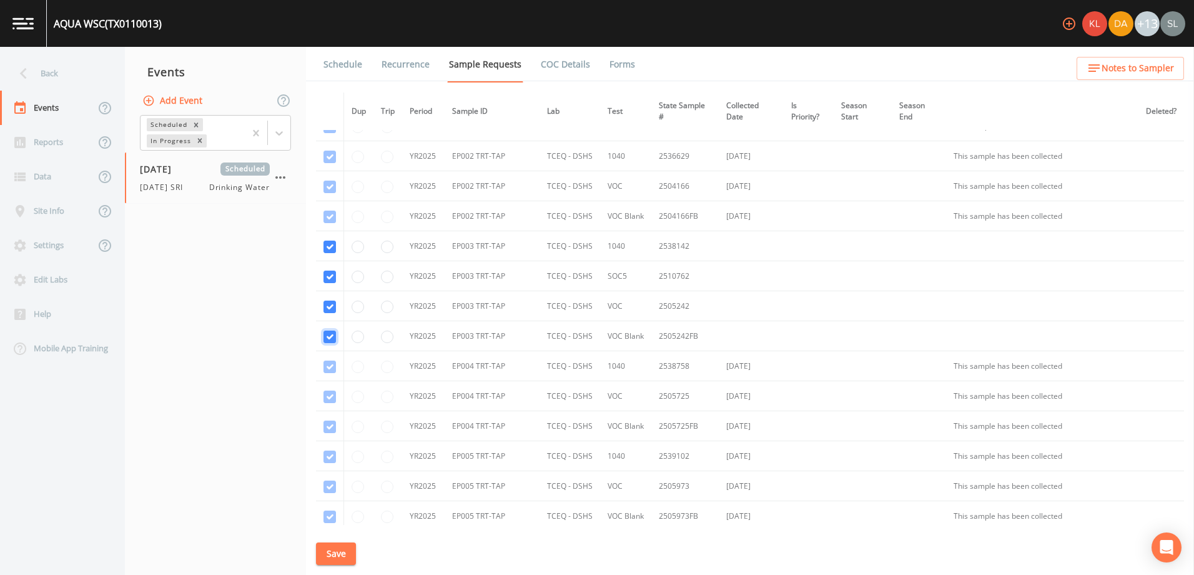
scroll to position [3197, 0]
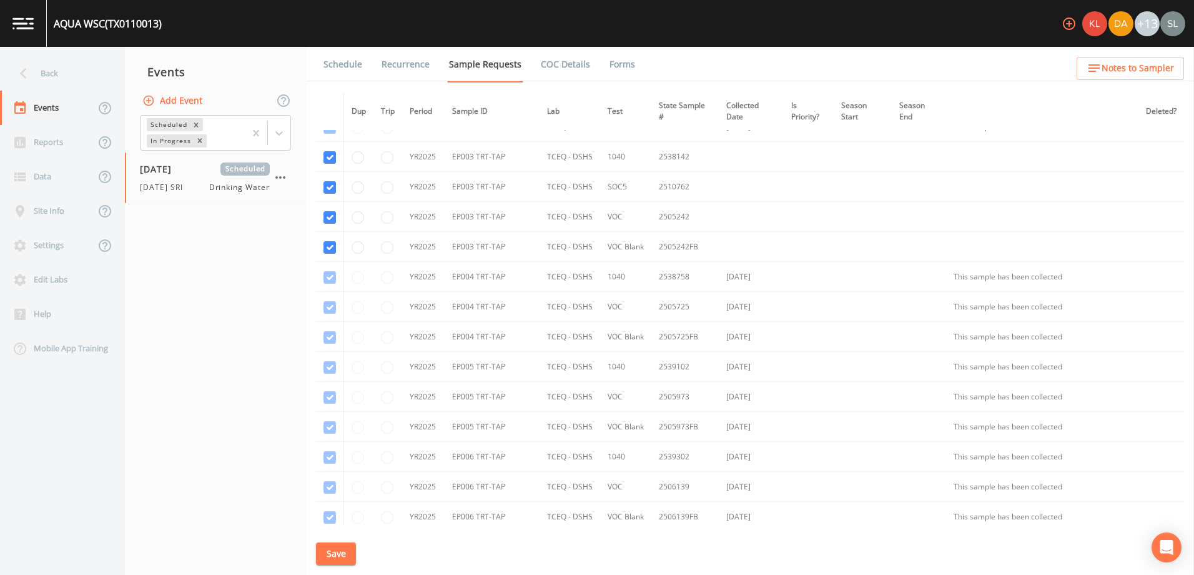
click at [345, 552] on button "Save" at bounding box center [336, 553] width 40 height 23
click at [73, 69] on div "Back" at bounding box center [56, 73] width 112 height 34
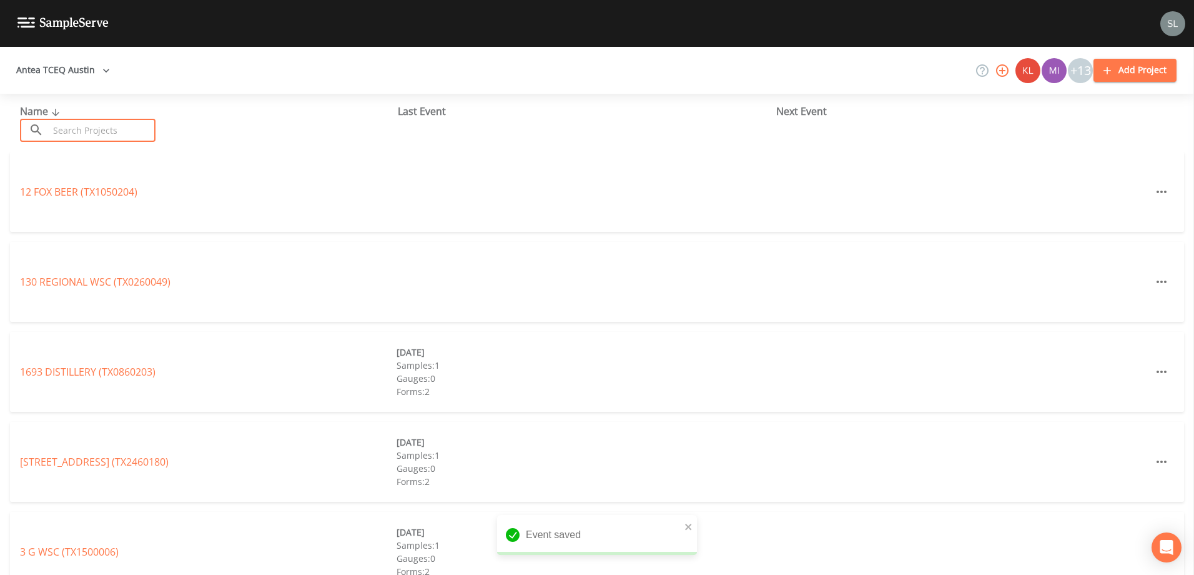
click at [99, 136] on input "text" at bounding box center [102, 130] width 107 height 23
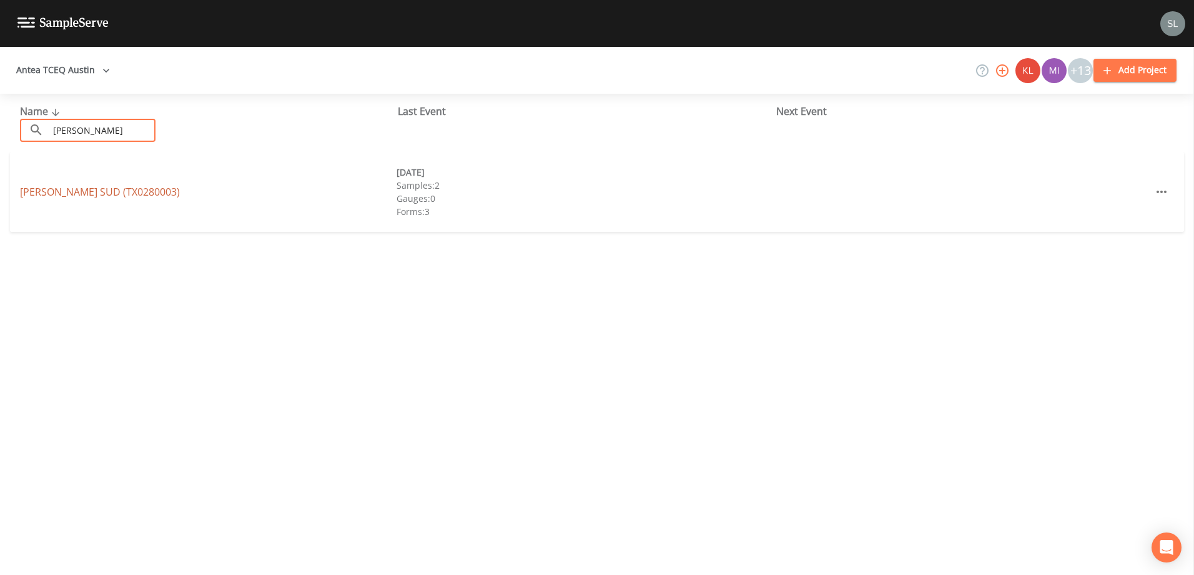
type input "maxwell"
click at [54, 187] on link "MAXWELL SUD (TX0280003)" at bounding box center [100, 192] width 160 height 14
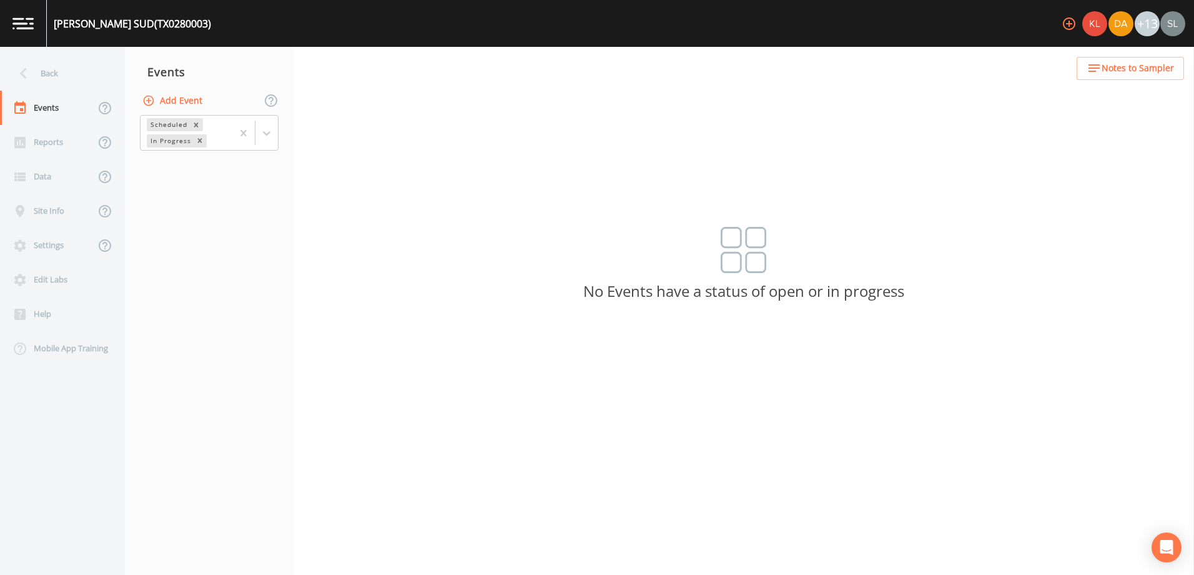
click at [182, 94] on button "Add Event" at bounding box center [173, 100] width 67 height 23
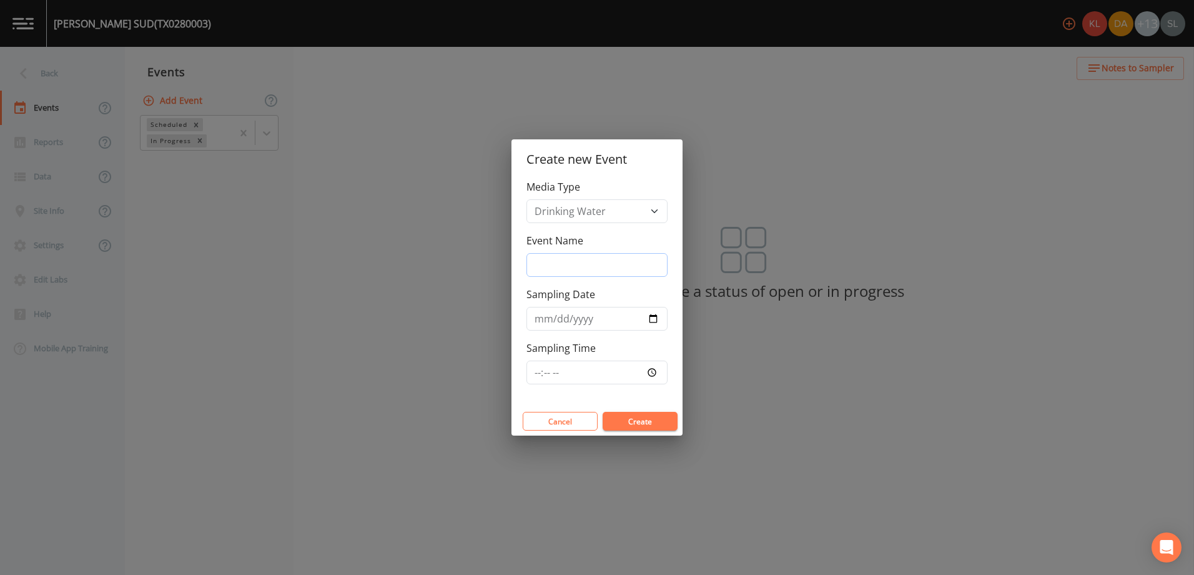
click at [596, 272] on input "Event Name" at bounding box center [597, 265] width 141 height 24
paste input "8/12/2025 SRI"
type input "8/12/2025 SRI"
click at [649, 315] on input "Sampling Date" at bounding box center [597, 319] width 141 height 24
type input "2025-08-12"
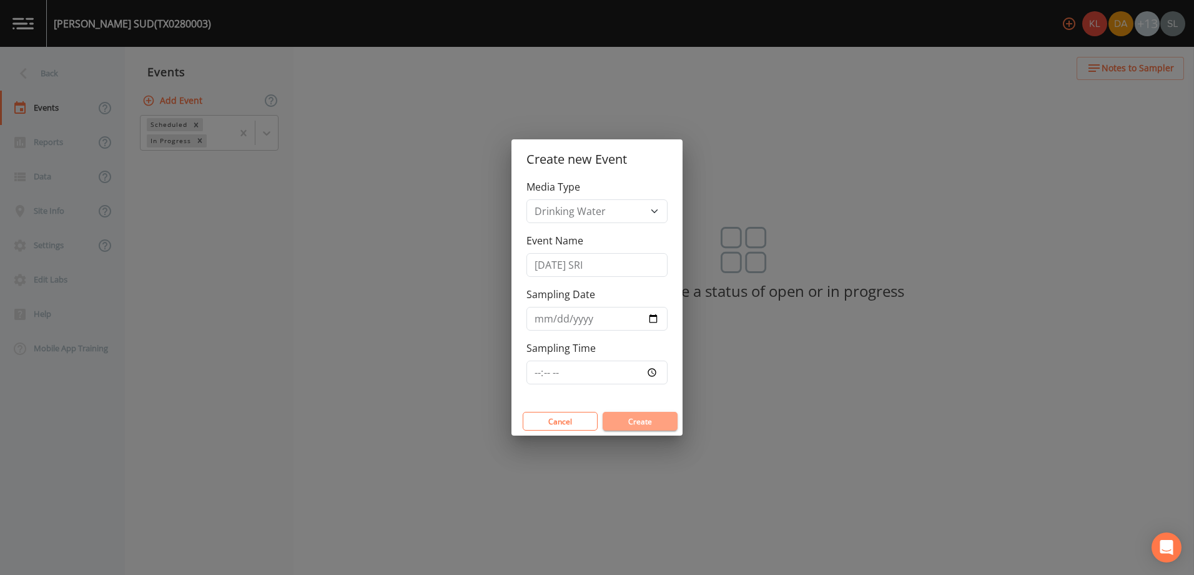
click at [663, 420] on button "Create" at bounding box center [640, 421] width 75 height 19
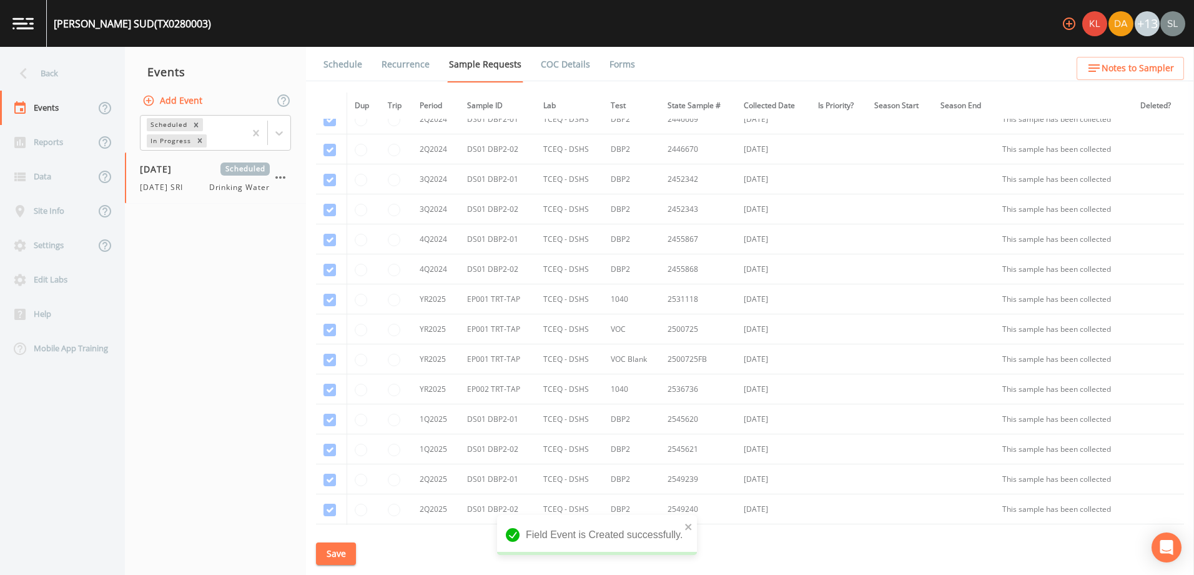
scroll to position [594, 0]
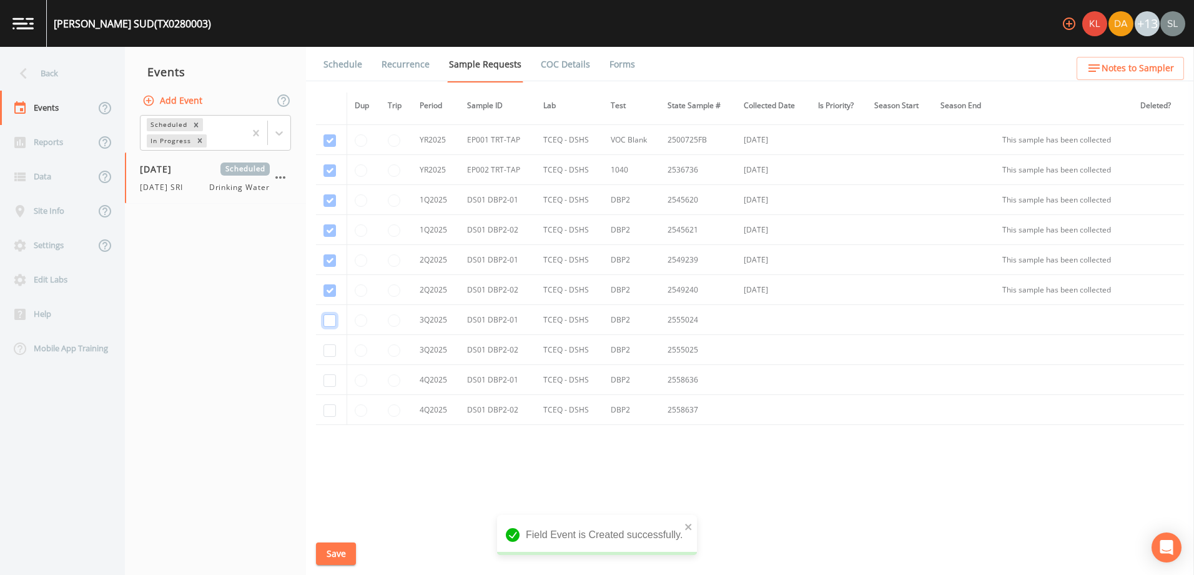
checkbox input "true"
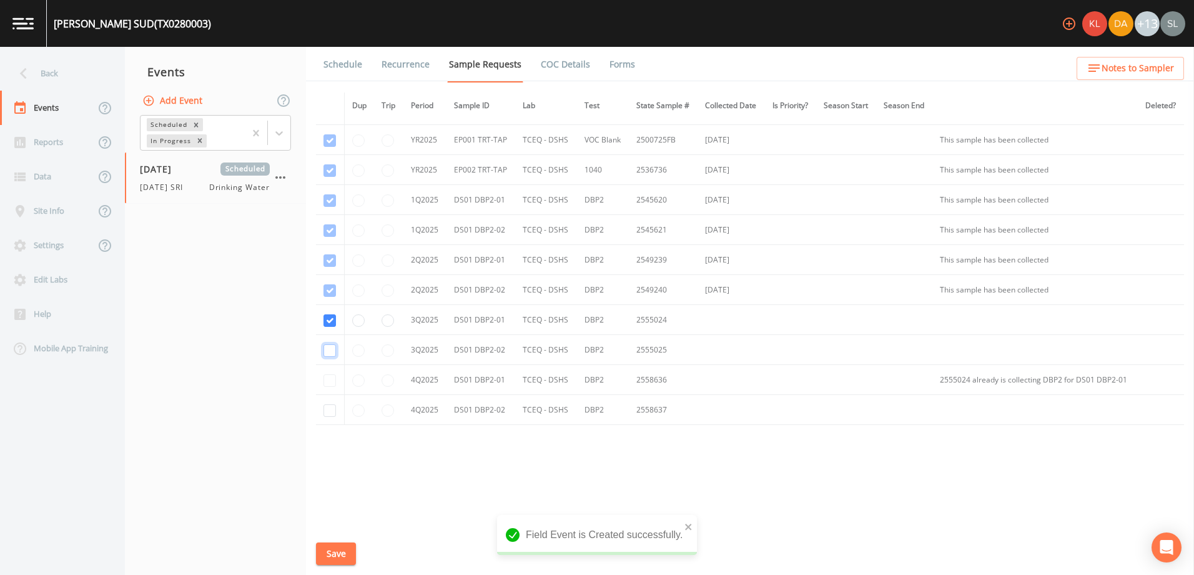
checkbox input "true"
click at [335, 556] on button "Save" at bounding box center [336, 553] width 40 height 23
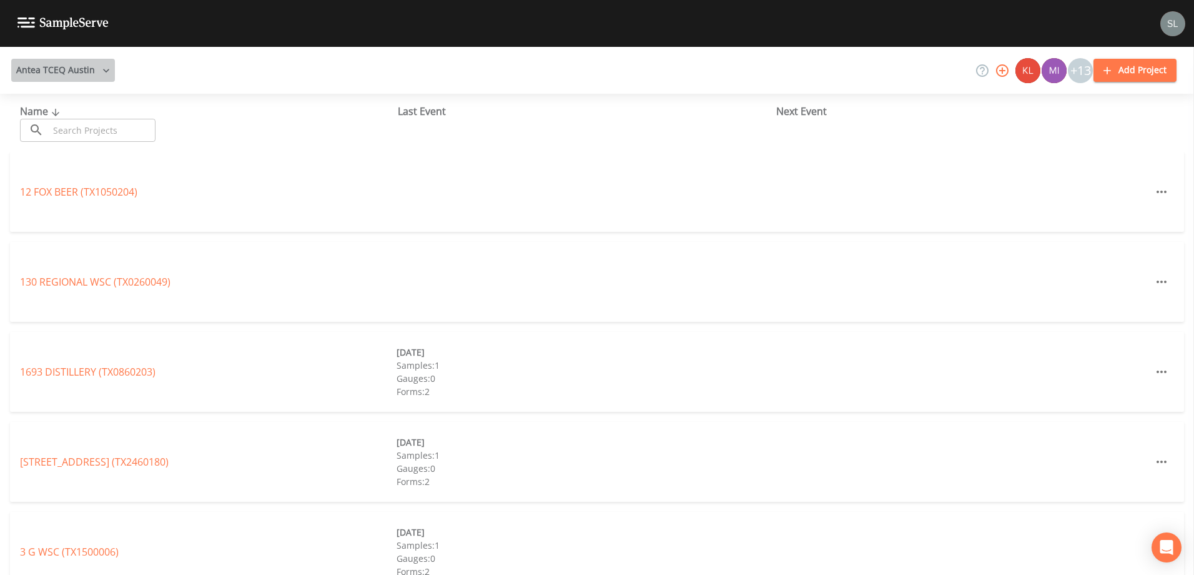
click at [91, 71] on button "Antea TCEQ Austin" at bounding box center [63, 70] width 104 height 23
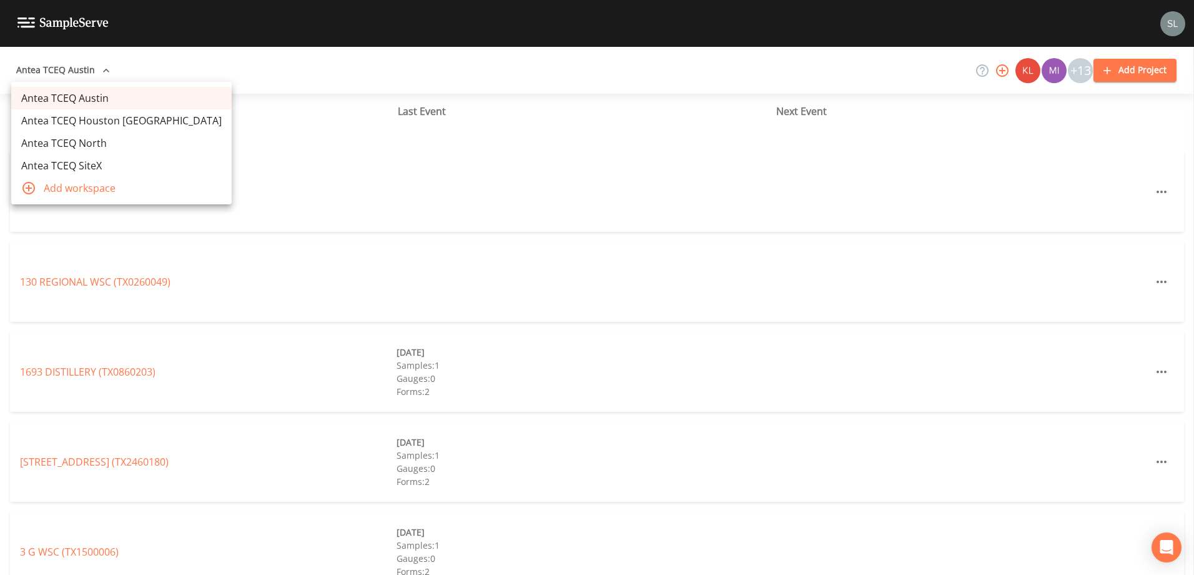
click at [106, 122] on link "Antea TCEQ Houston San Antonio" at bounding box center [121, 120] width 221 height 22
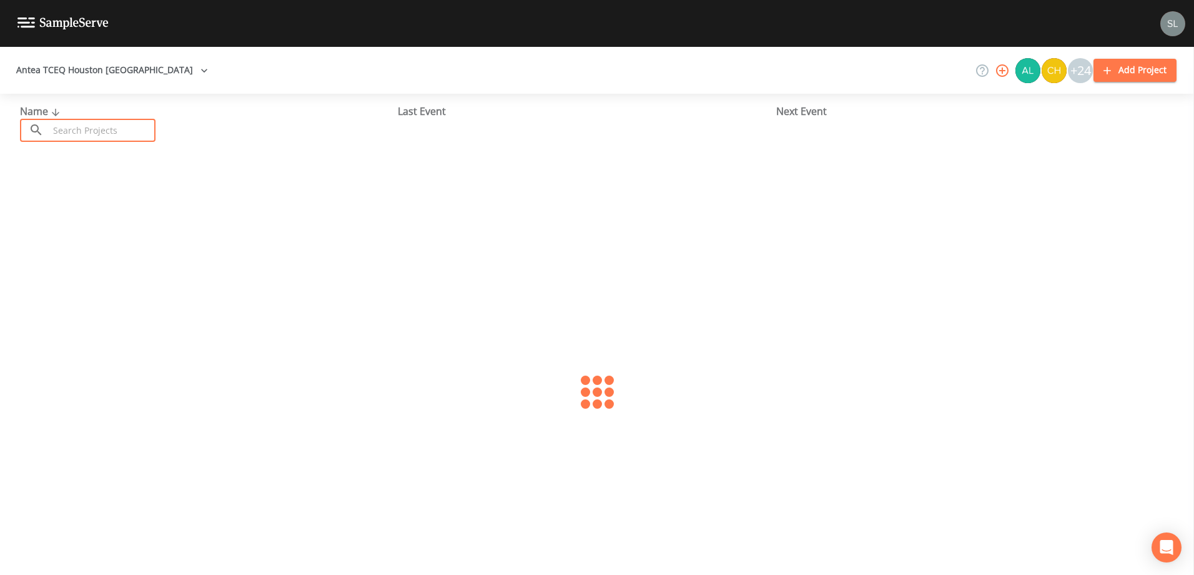
click at [128, 125] on input "text" at bounding box center [102, 130] width 107 height 23
type input "zam zam"
